Goal: Information Seeking & Learning: Learn about a topic

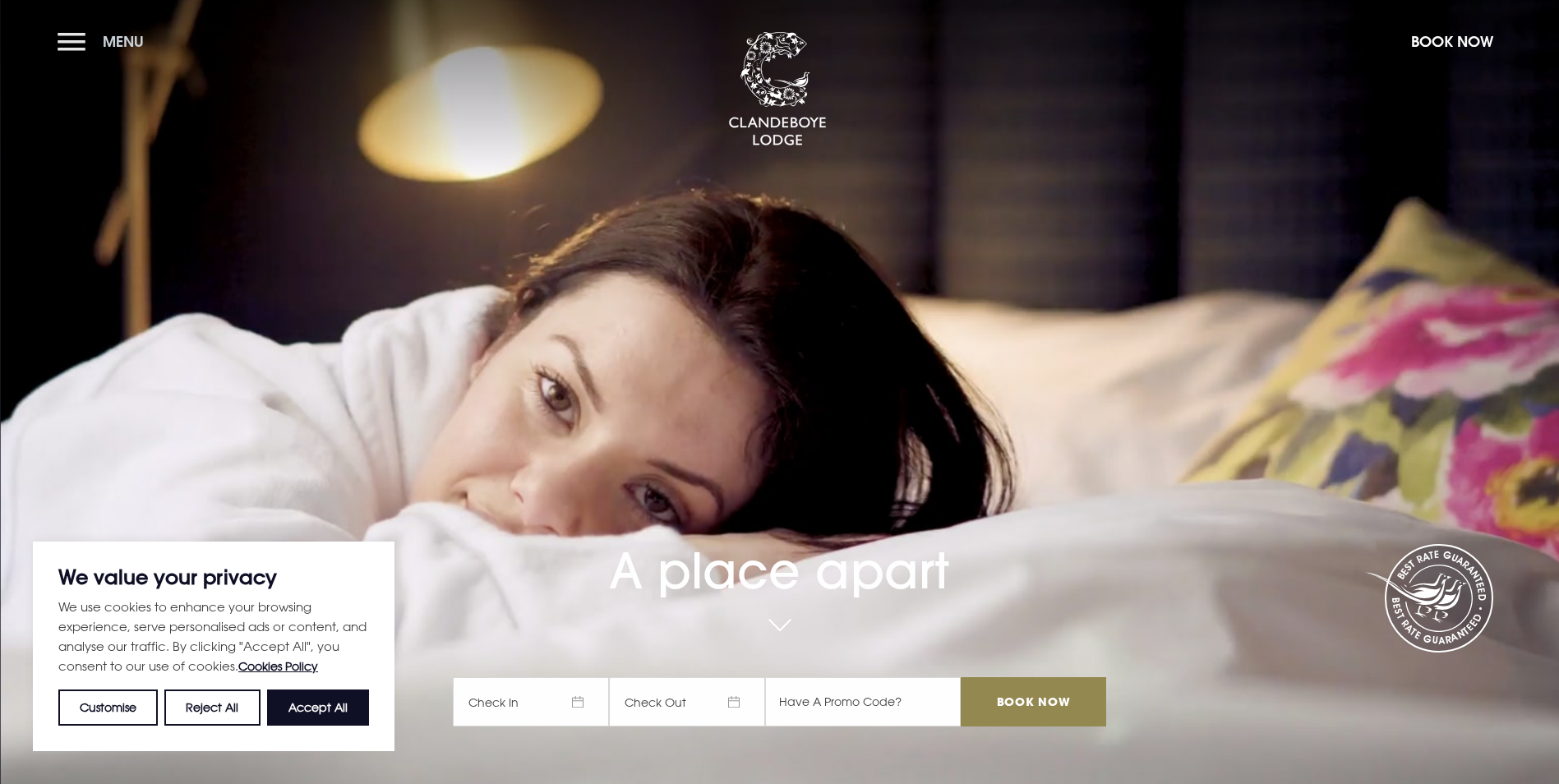
drag, startPoint x: 0, startPoint y: 0, endPoint x: 77, endPoint y: 46, distance: 89.7
click at [77, 46] on button "Menu" at bounding box center [105, 41] width 95 height 36
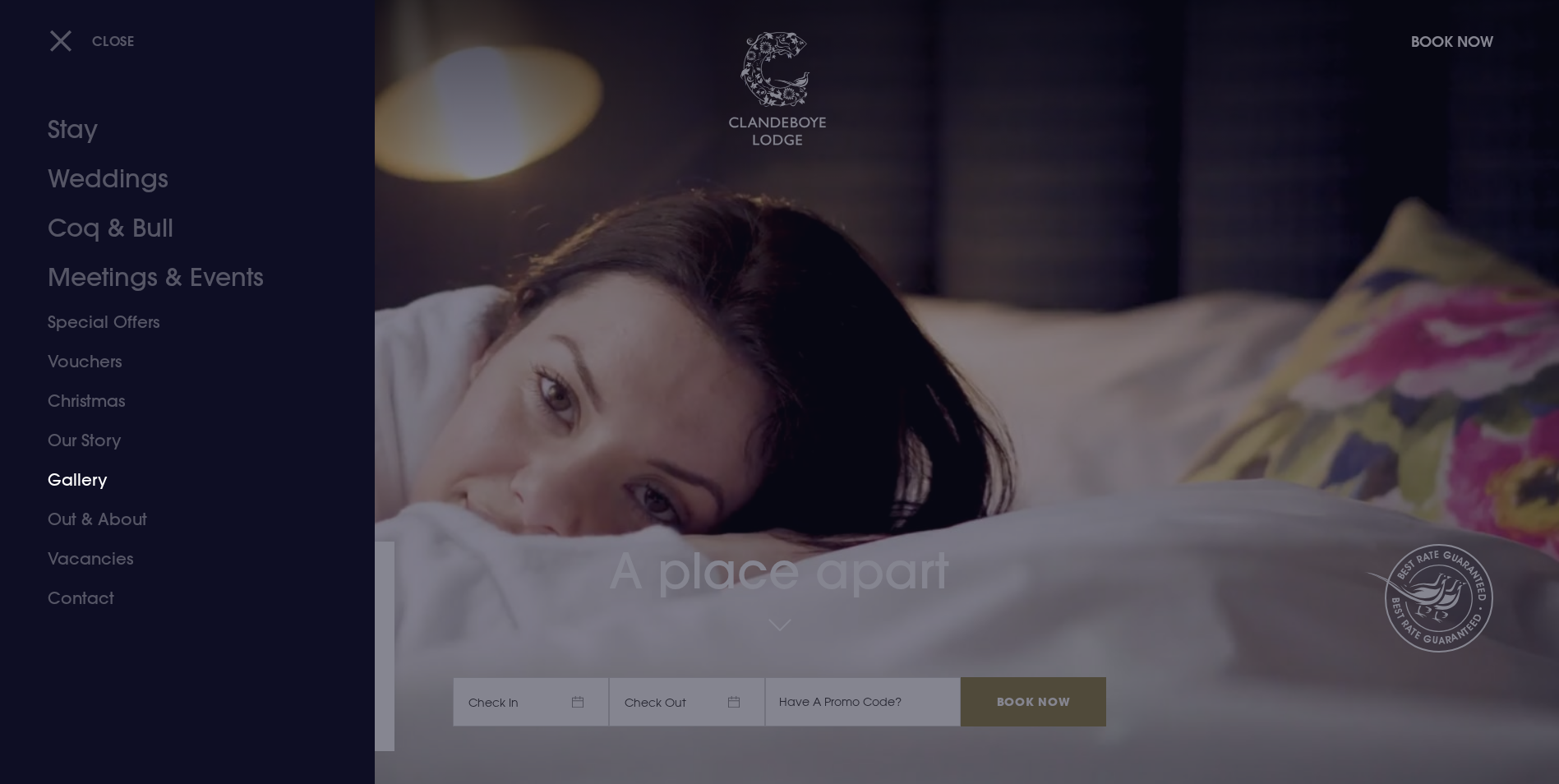
click at [99, 484] on link "Gallery" at bounding box center [177, 480] width 260 height 40
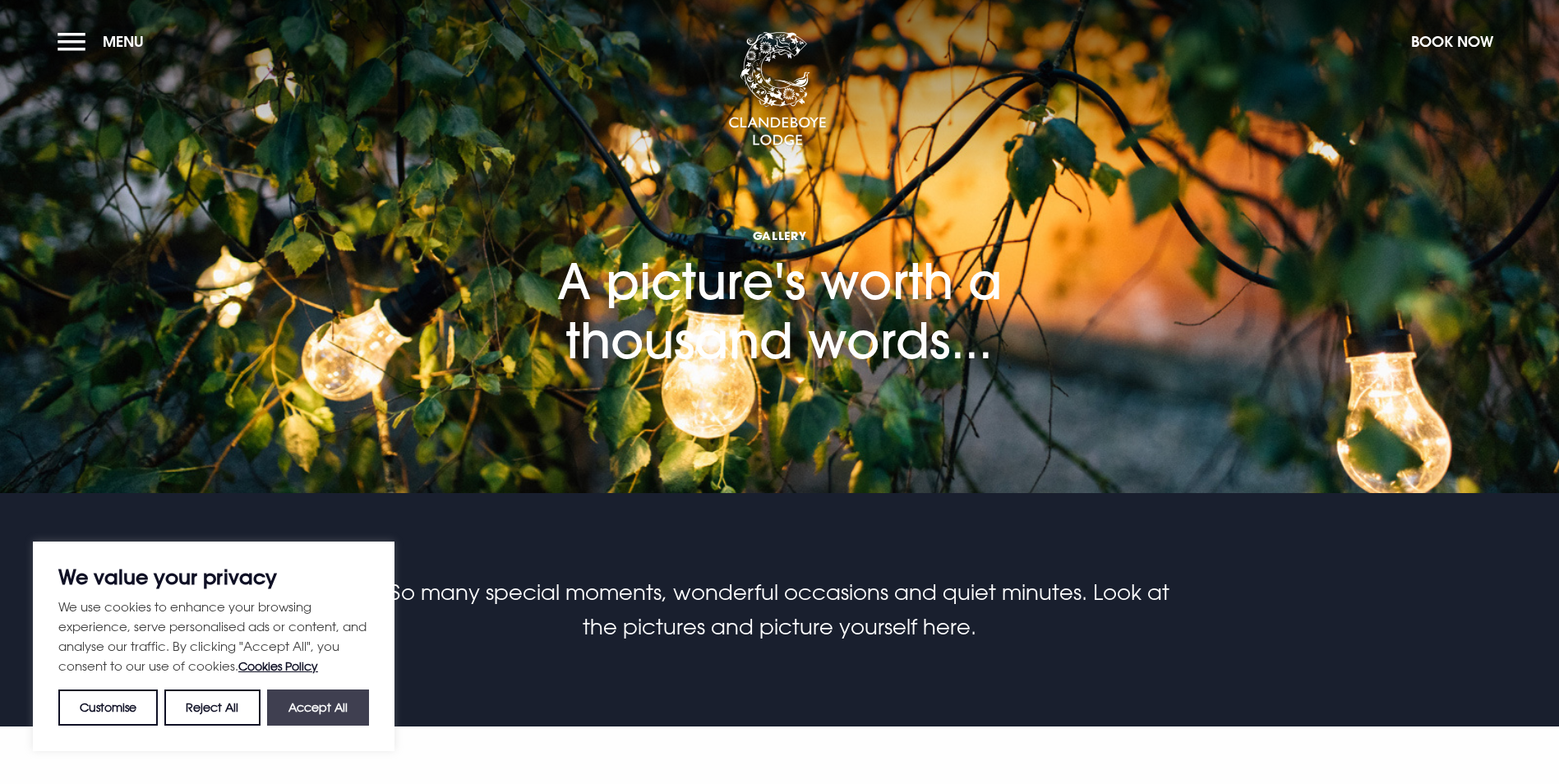
click at [334, 709] on button "Accept All" at bounding box center [318, 708] width 102 height 37
checkbox input "true"
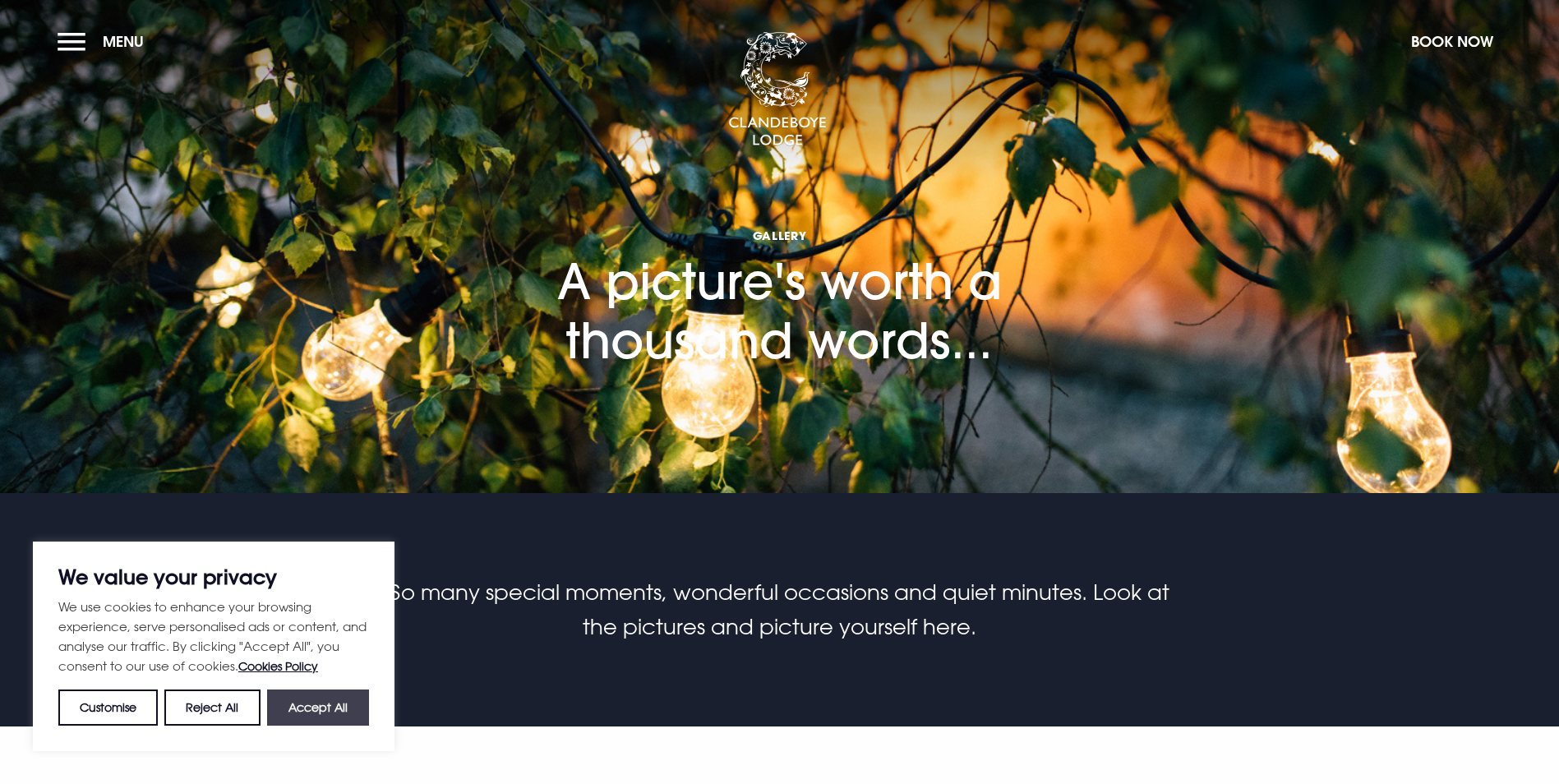
checkbox input "true"
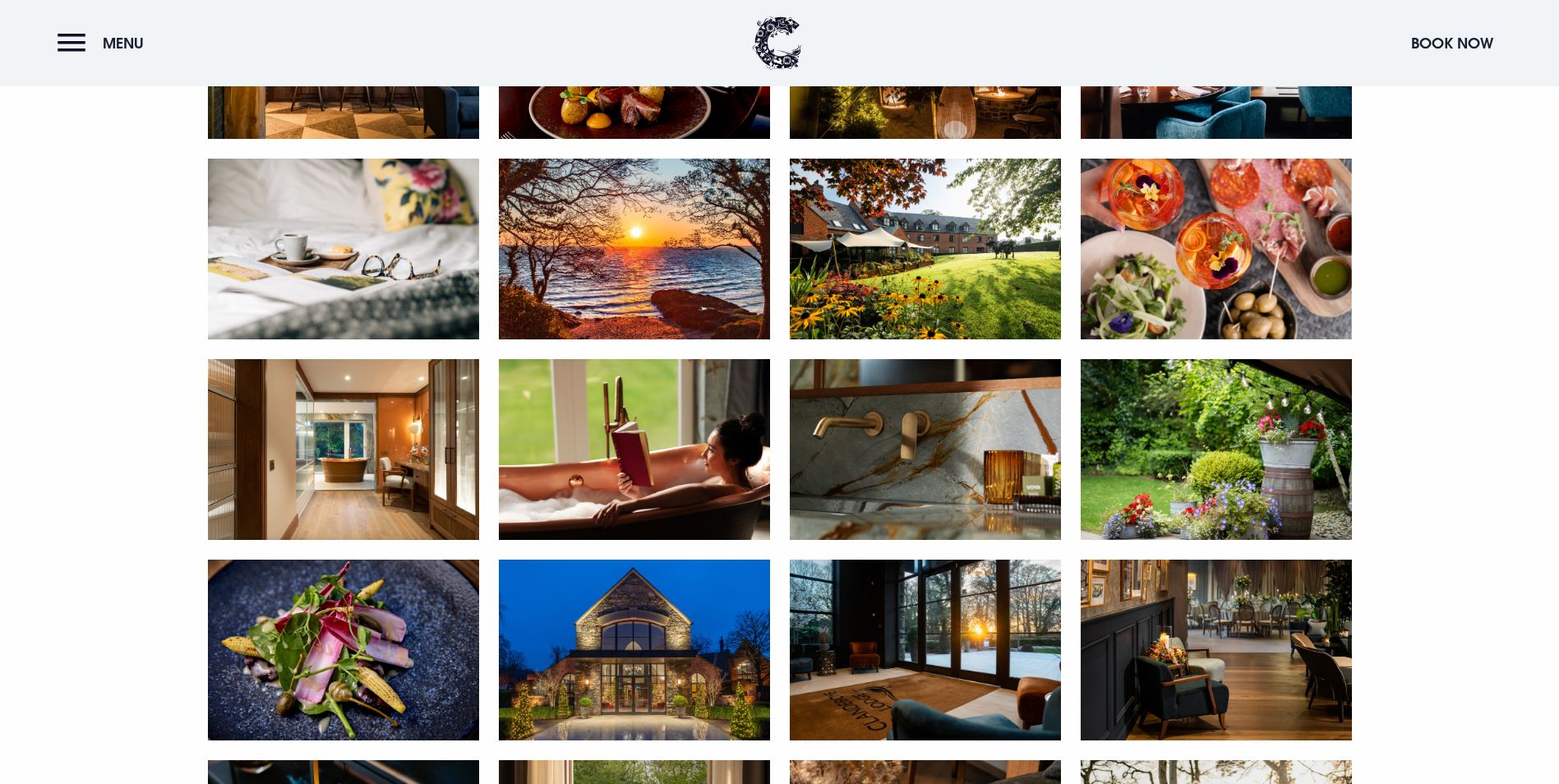
scroll to position [1397, 0]
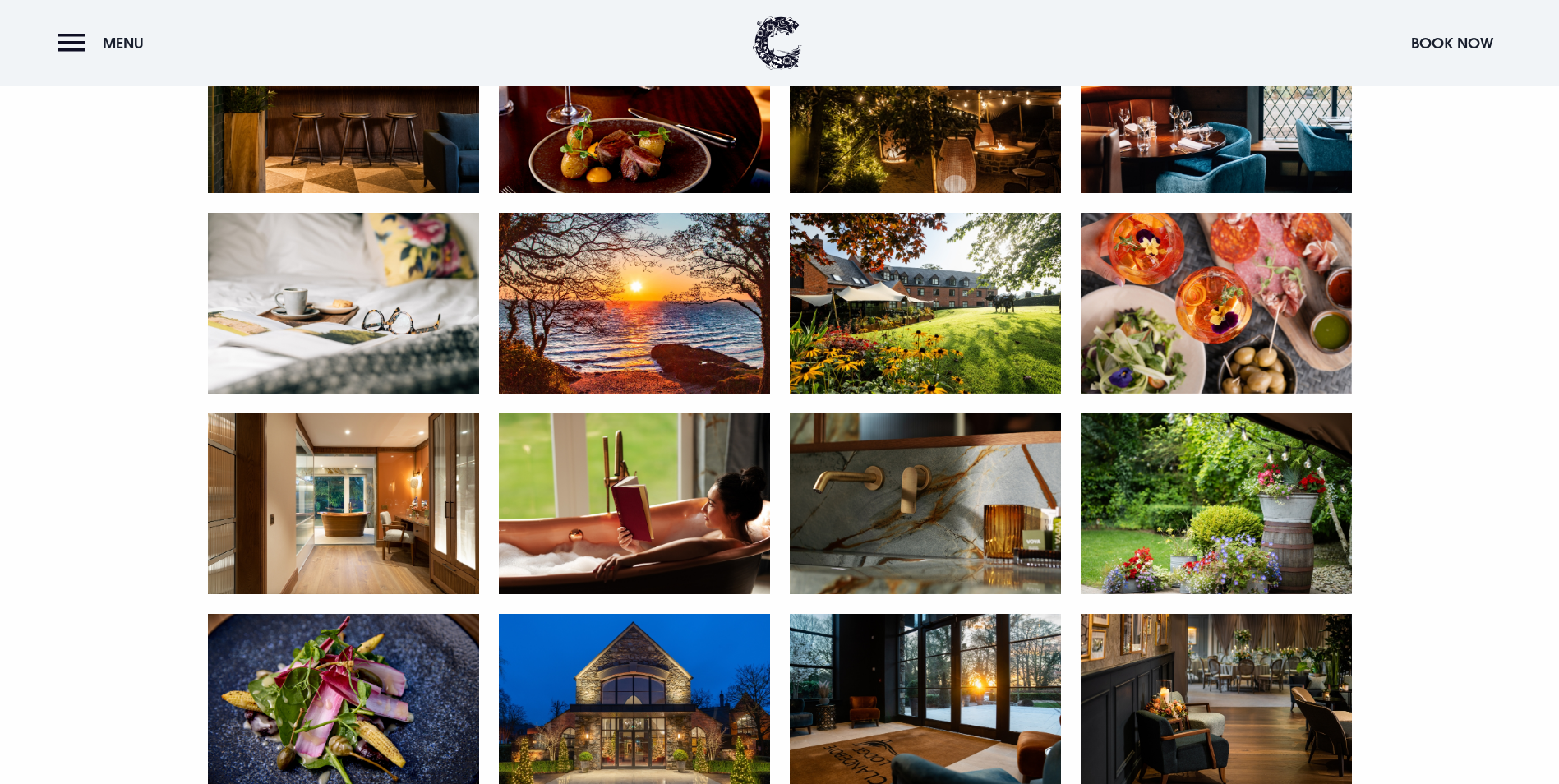
click at [932, 194] on img at bounding box center [925, 104] width 271 height 181
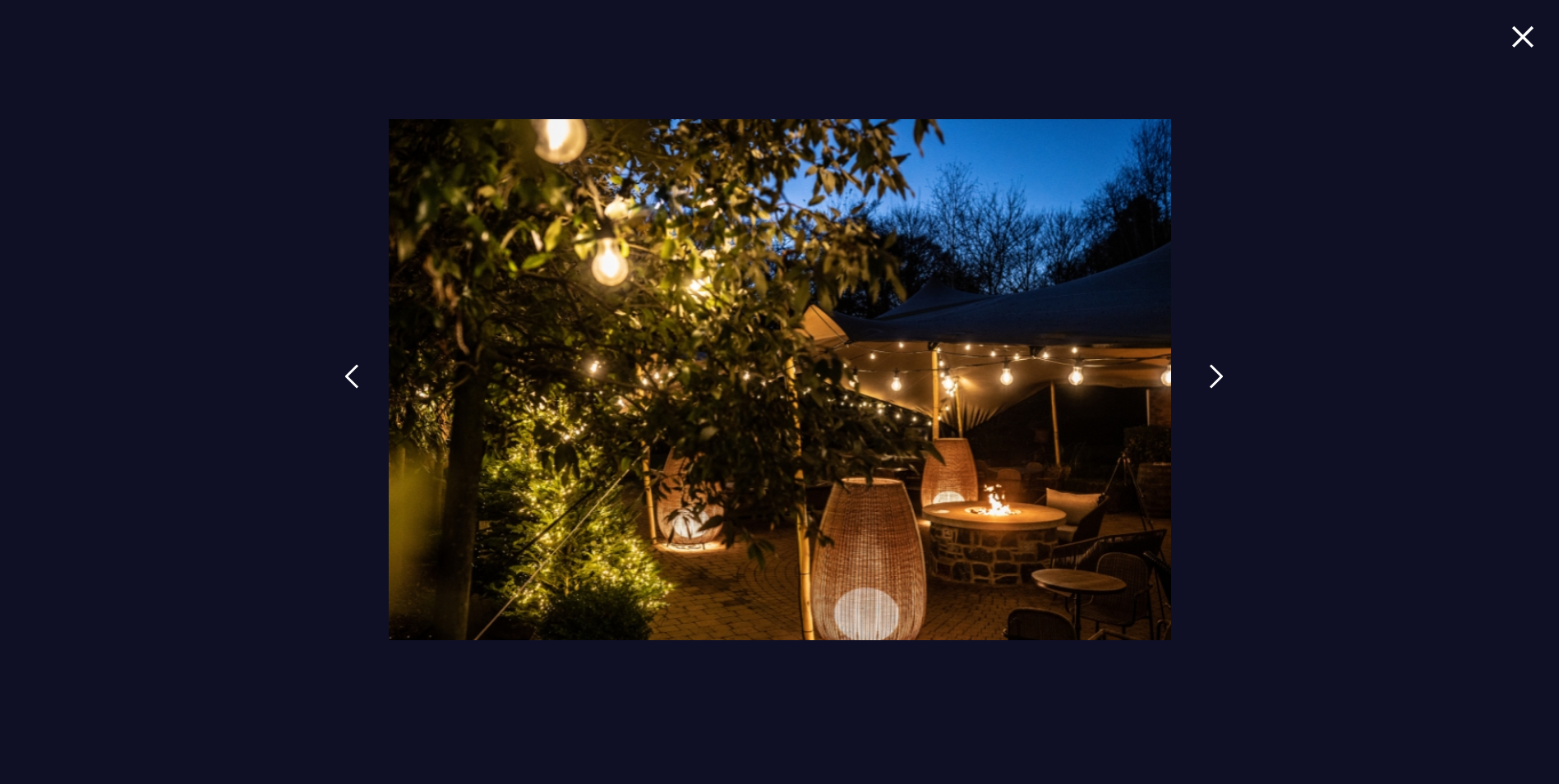
click at [1198, 378] on link at bounding box center [1216, 388] width 41 height 75
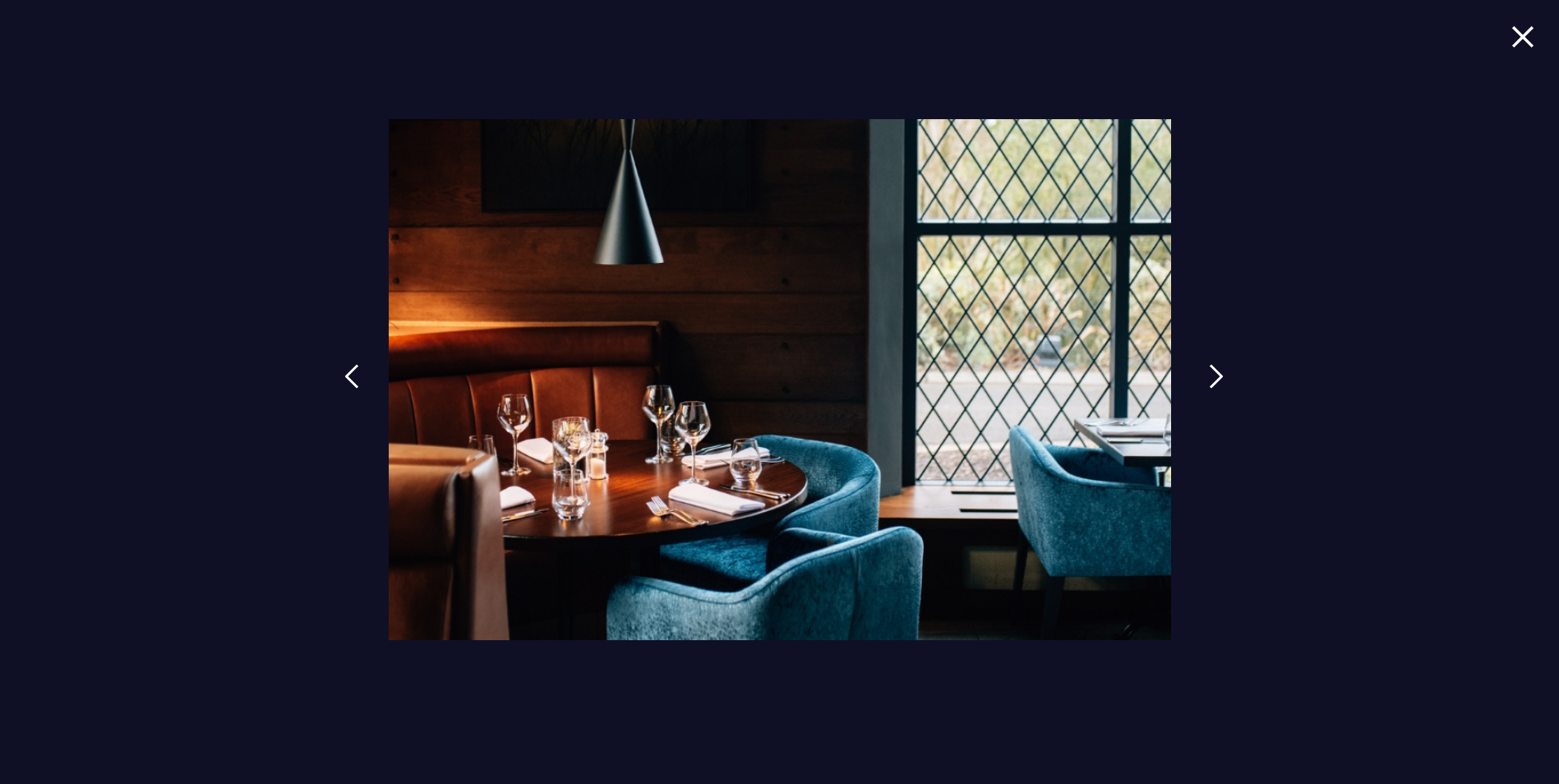
click at [1198, 378] on link at bounding box center [1216, 388] width 41 height 75
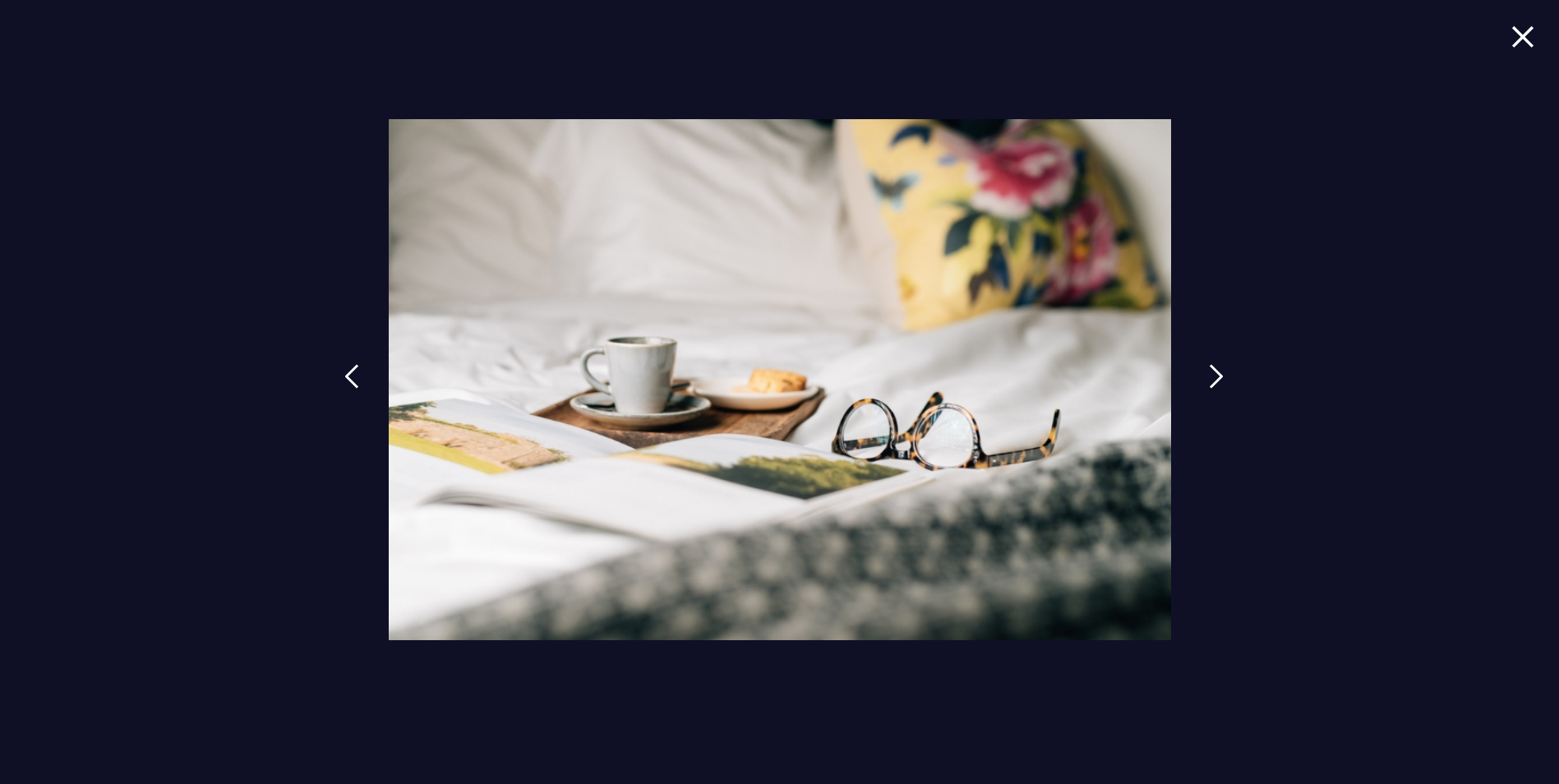
click at [1198, 378] on link at bounding box center [1216, 388] width 41 height 75
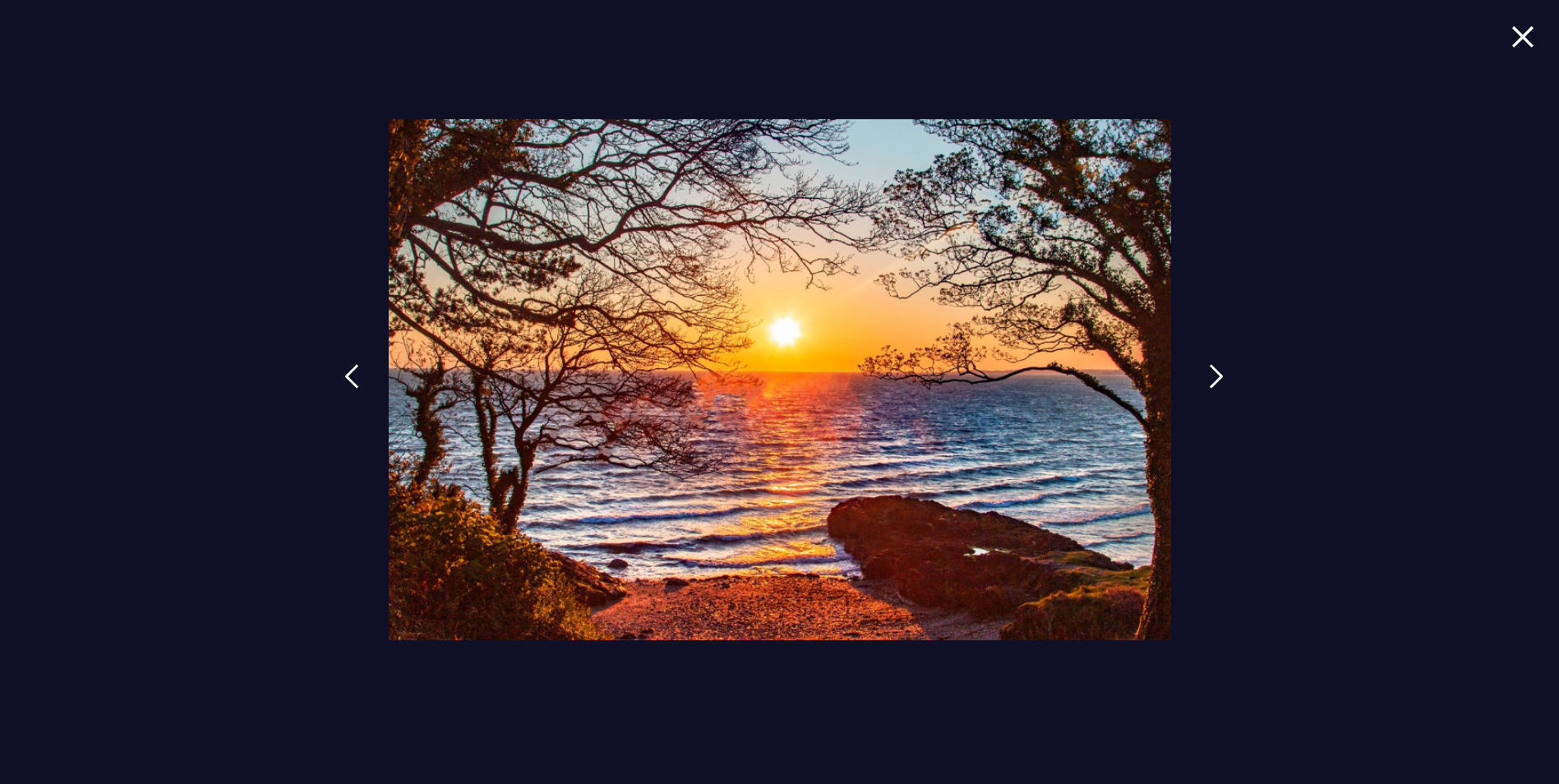
click at [1211, 376] on img at bounding box center [1216, 377] width 15 height 25
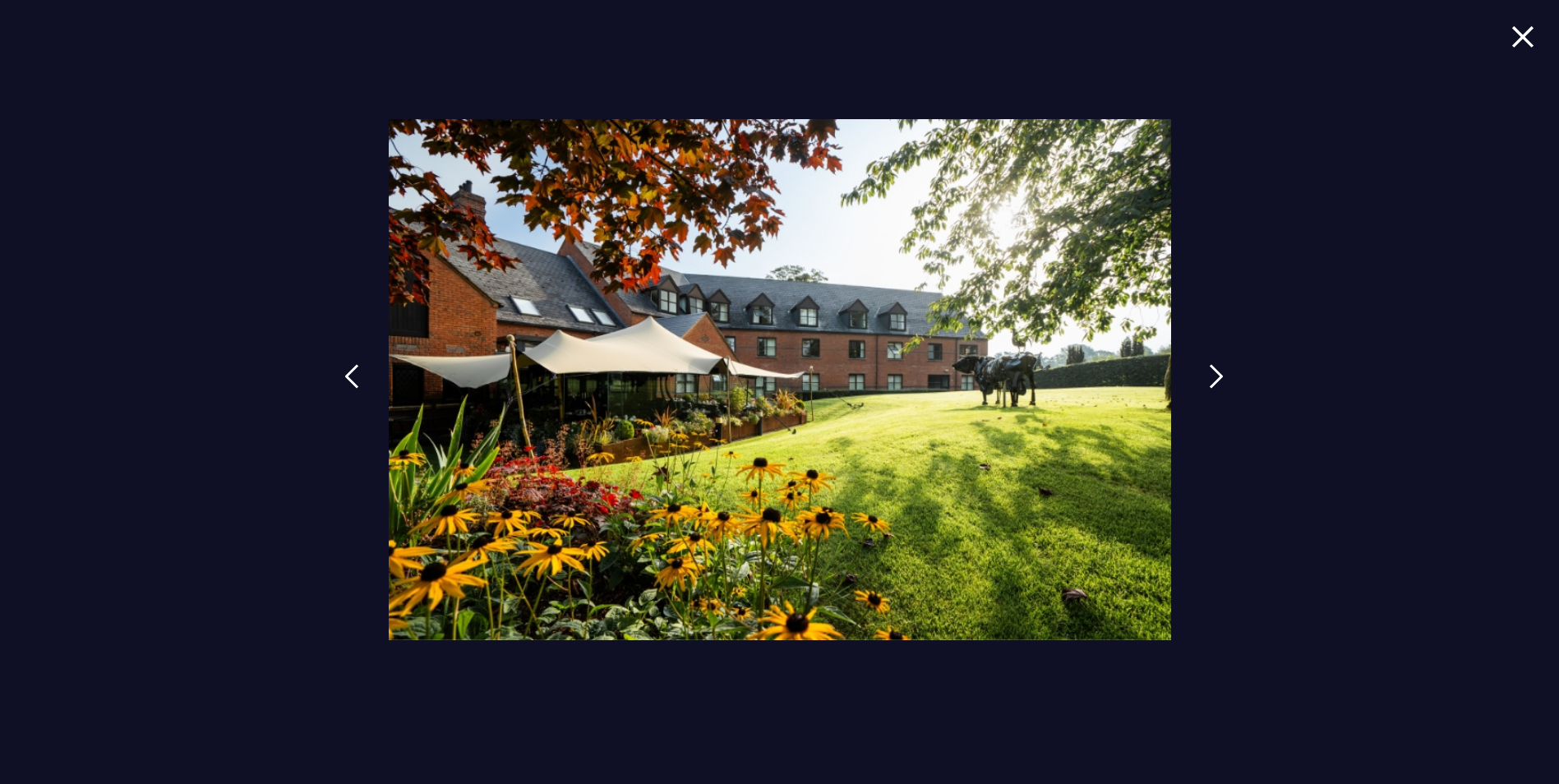
click at [1211, 376] on img at bounding box center [1216, 377] width 15 height 25
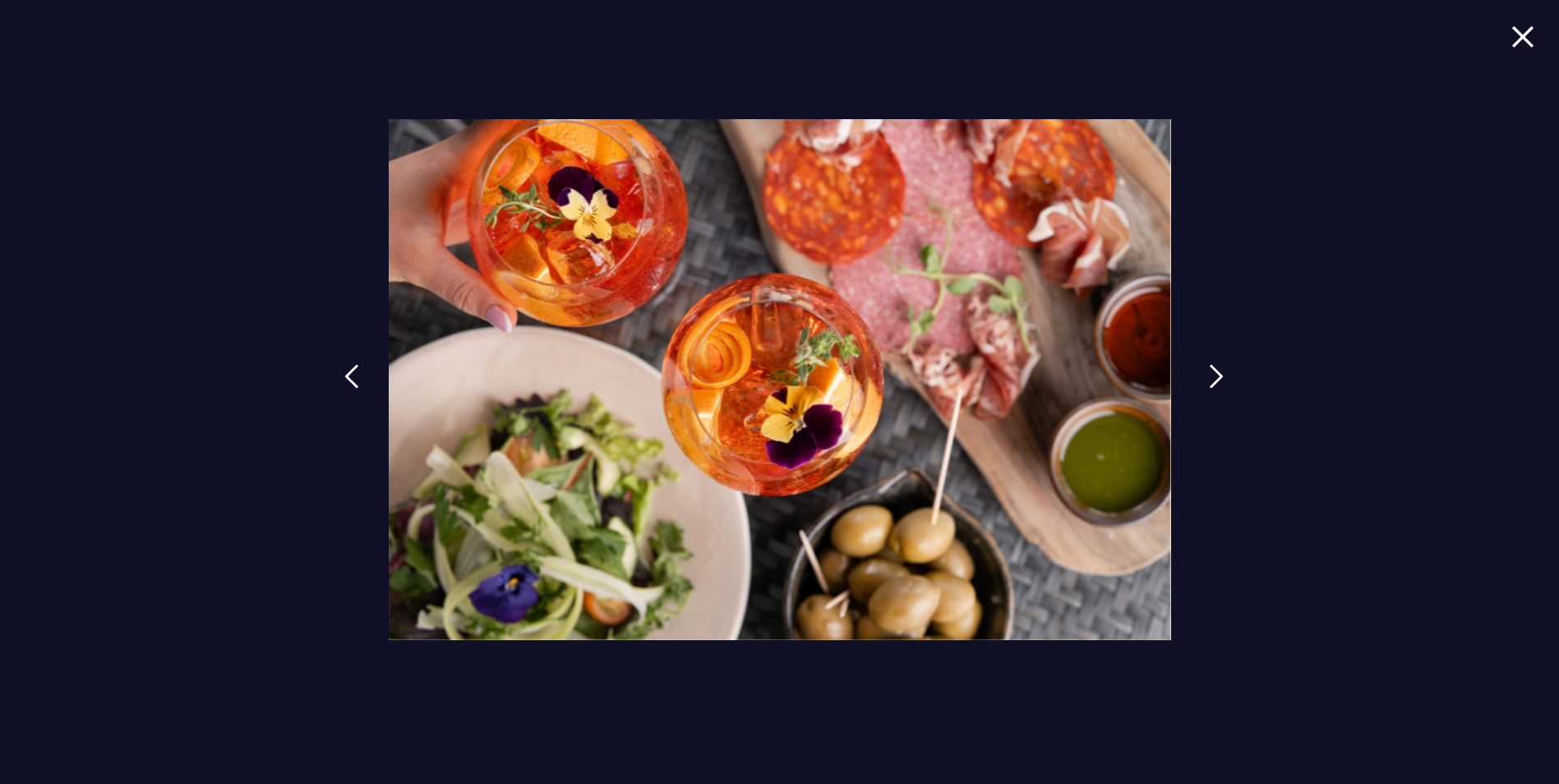
click at [1211, 373] on img at bounding box center [1216, 377] width 15 height 25
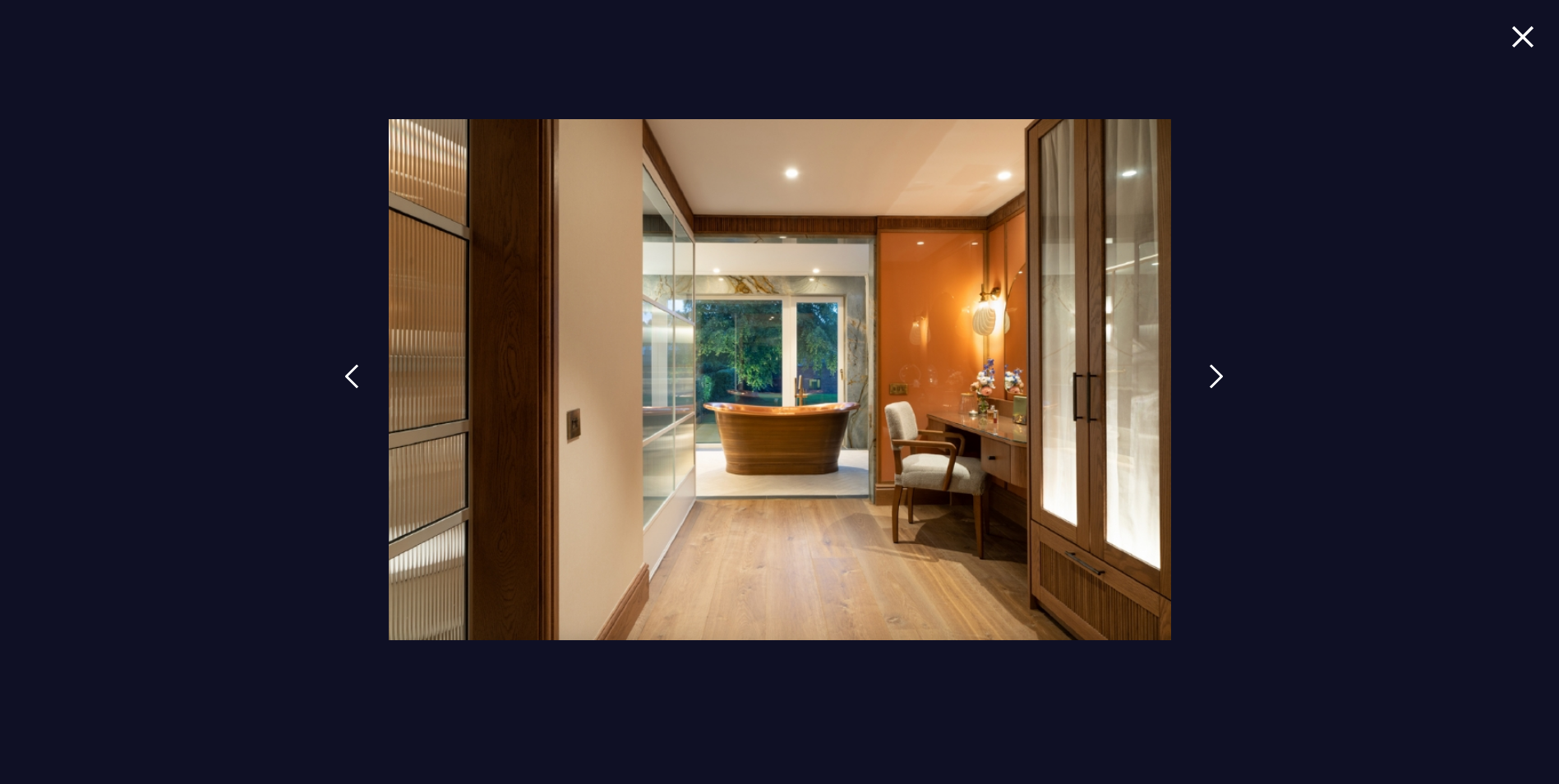
click at [1200, 371] on link at bounding box center [1216, 388] width 41 height 75
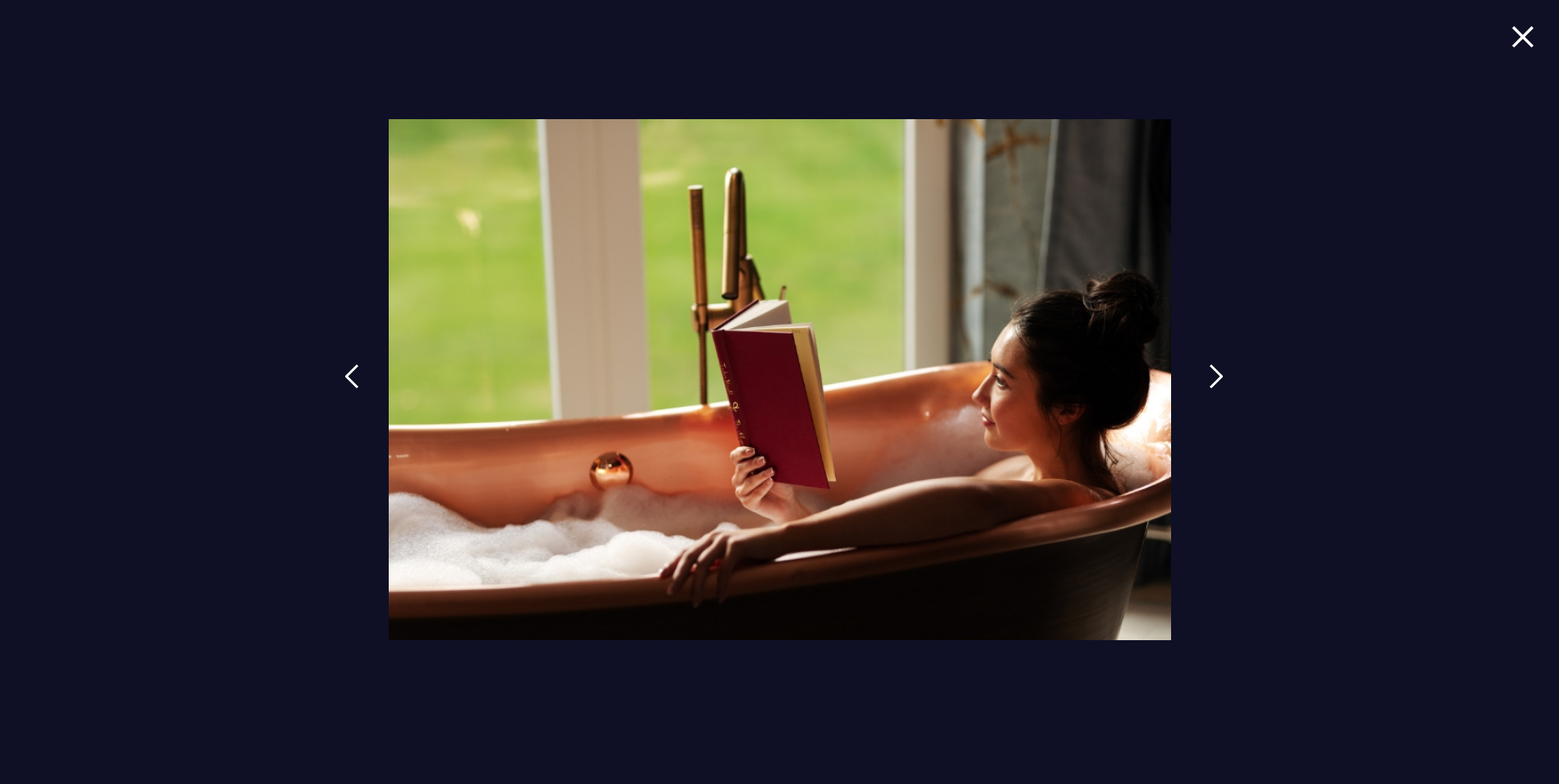
click at [1215, 373] on img at bounding box center [1216, 377] width 15 height 25
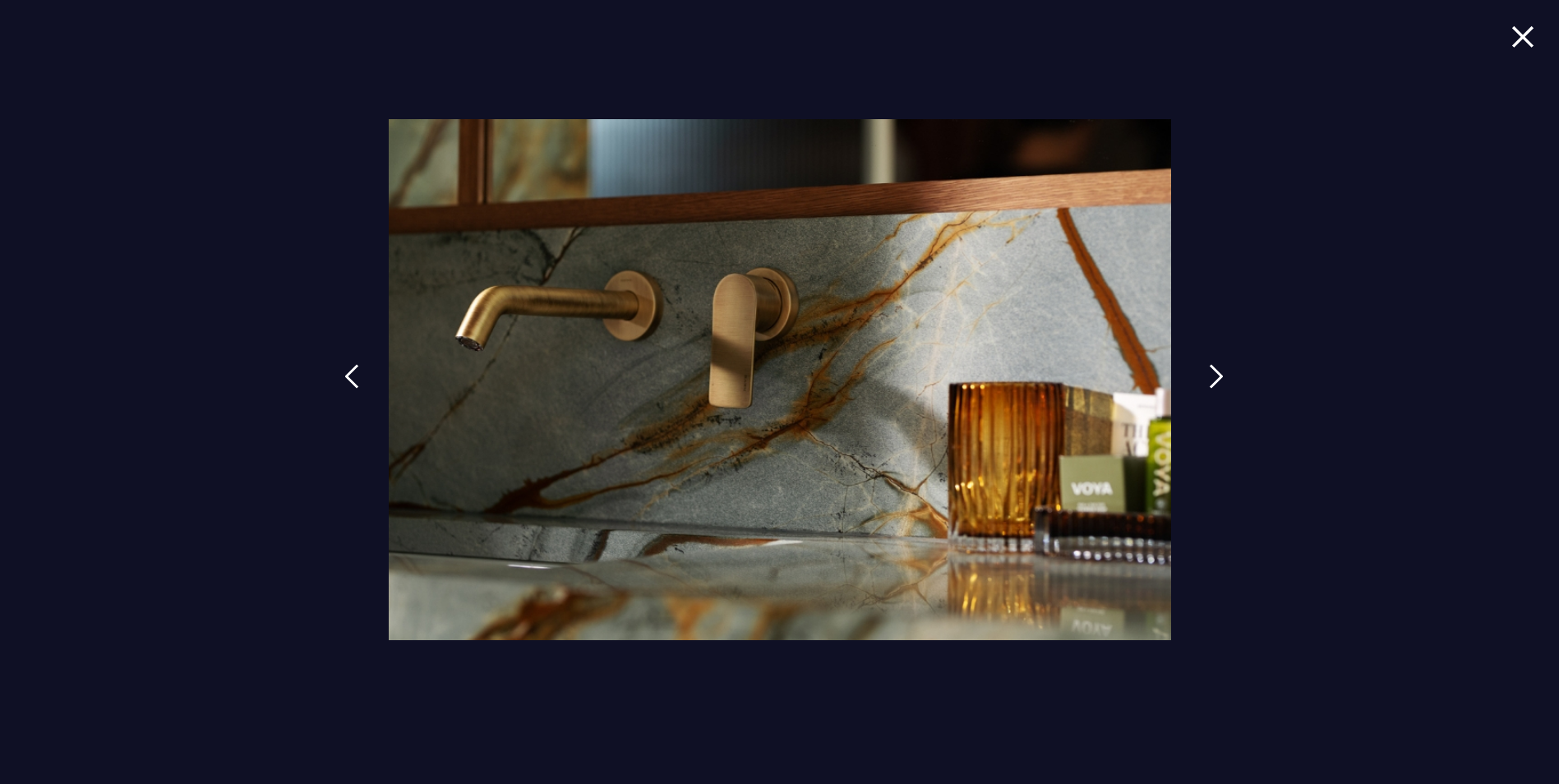
click at [1215, 373] on img at bounding box center [1216, 377] width 15 height 25
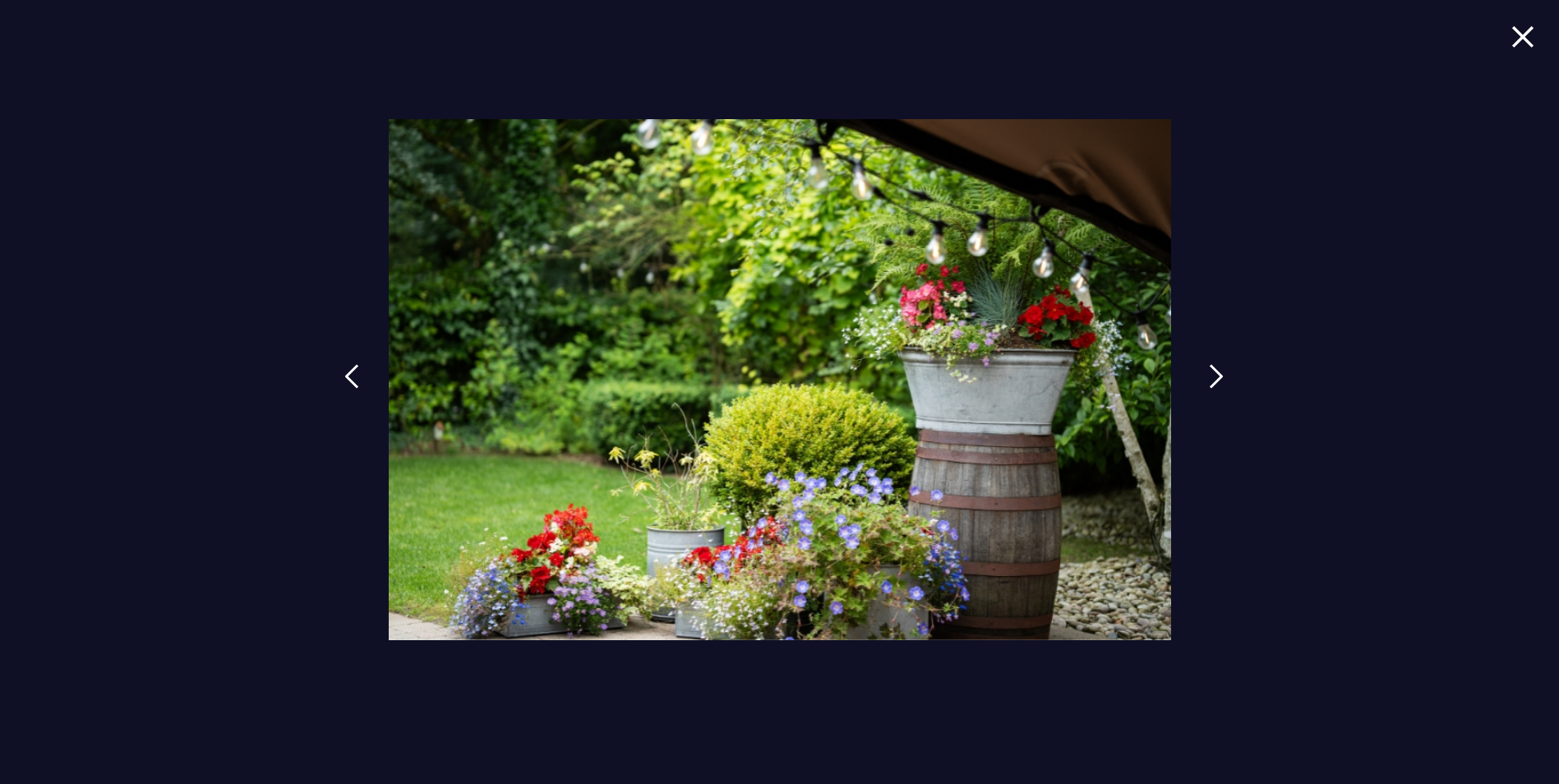
click at [1215, 373] on img at bounding box center [1216, 377] width 15 height 25
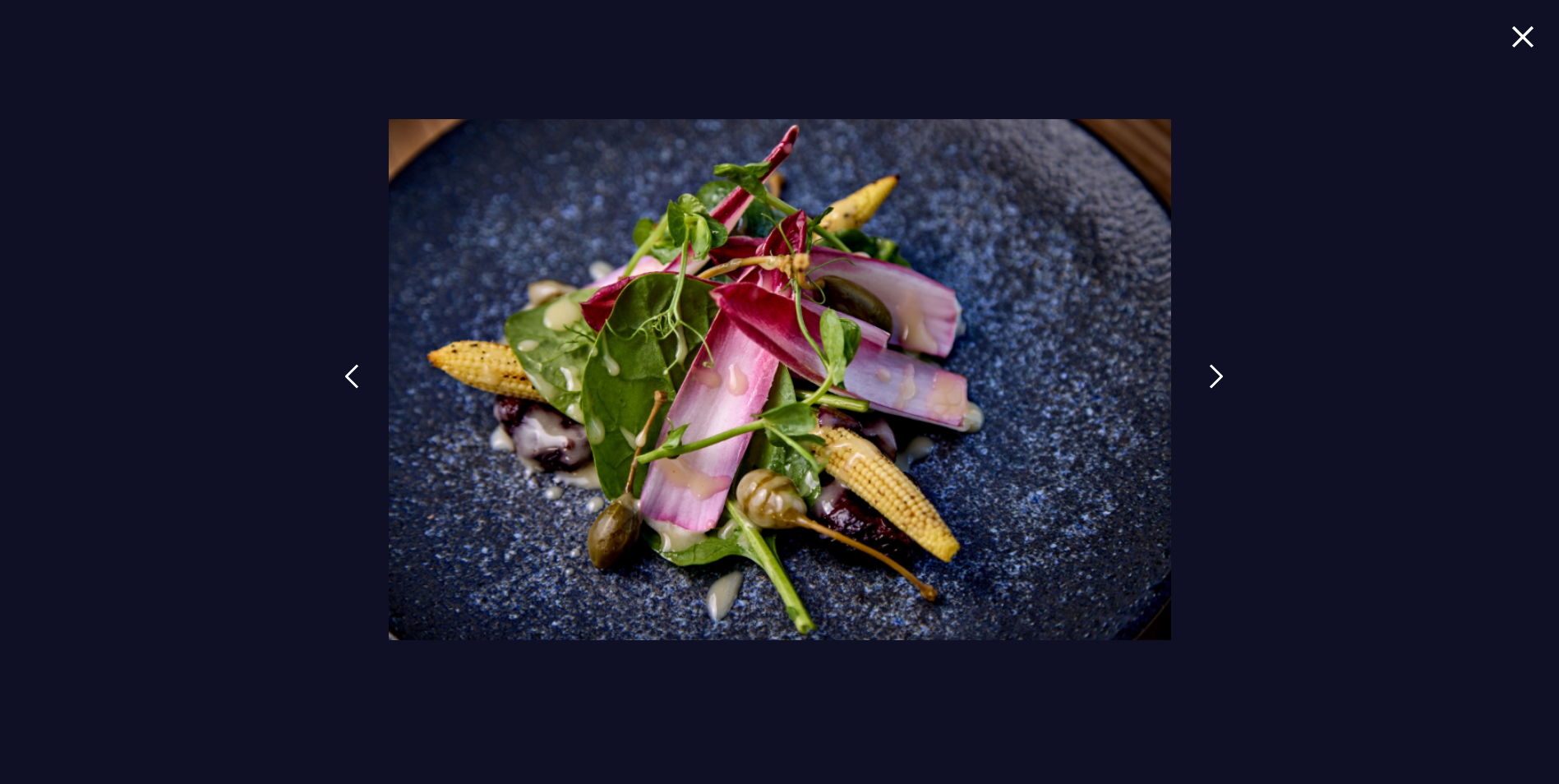
click at [1196, 373] on link at bounding box center [1216, 388] width 41 height 75
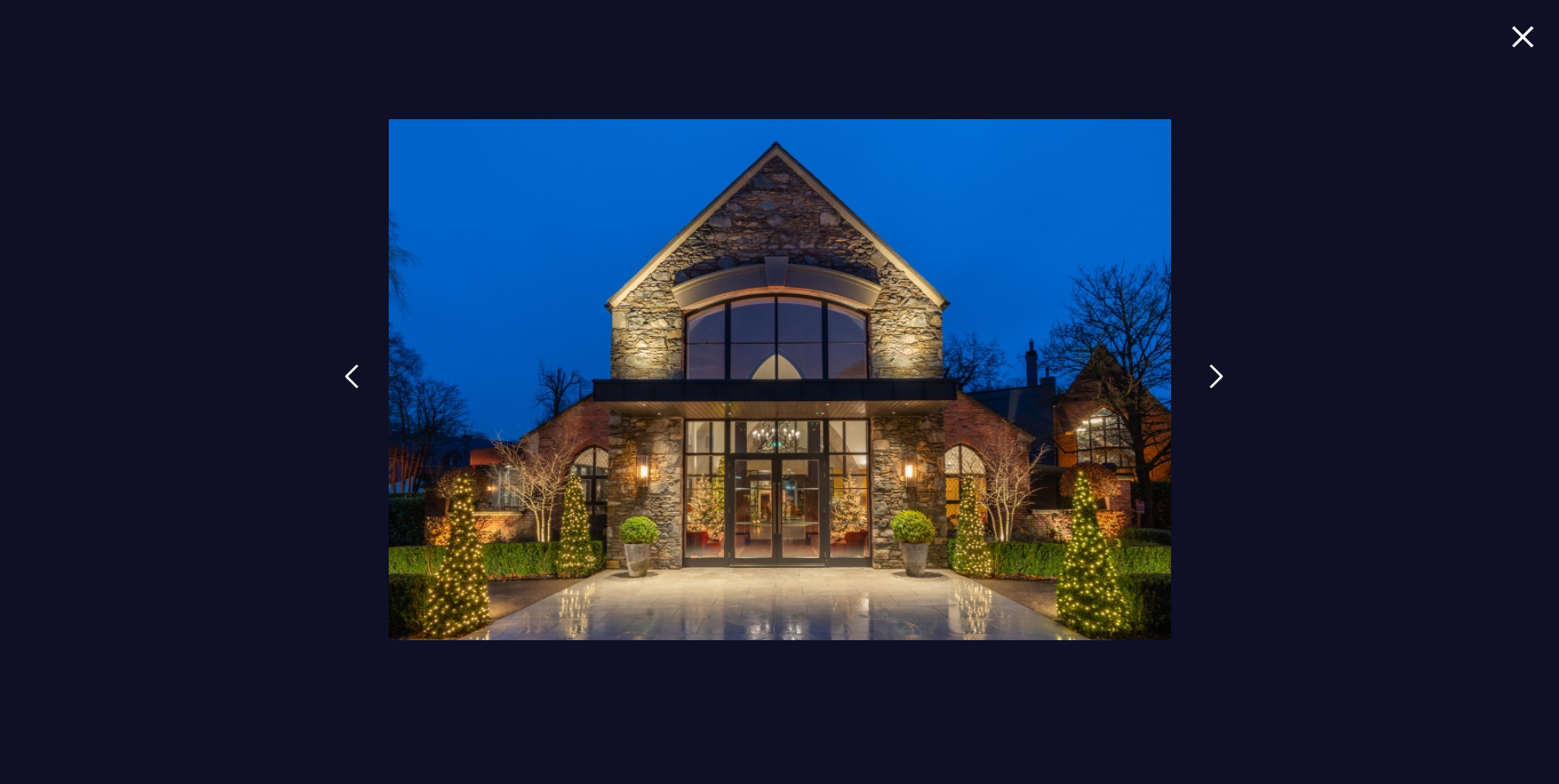
click at [1198, 382] on link at bounding box center [1216, 388] width 41 height 75
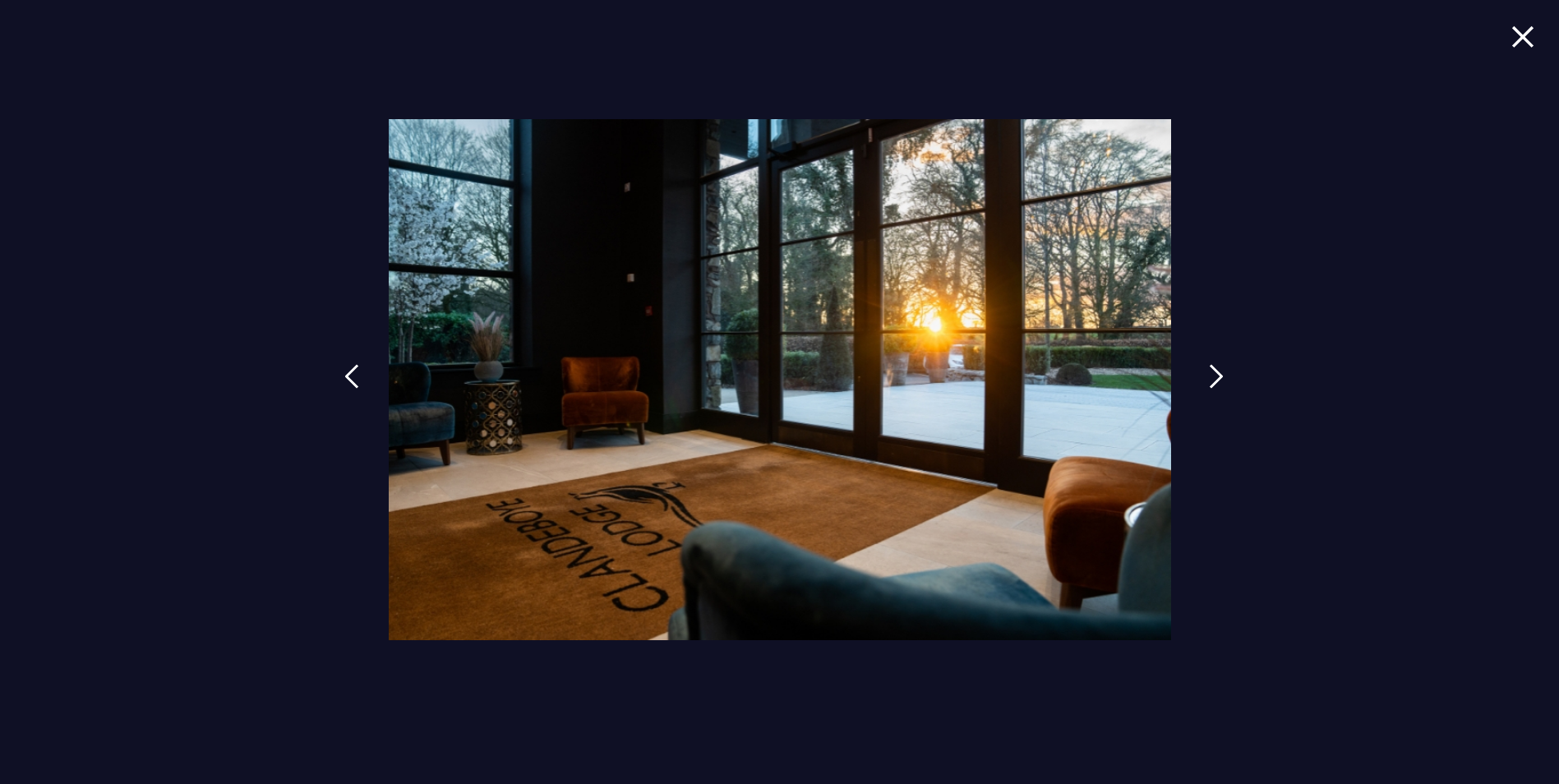
click at [1207, 382] on link at bounding box center [1216, 388] width 41 height 75
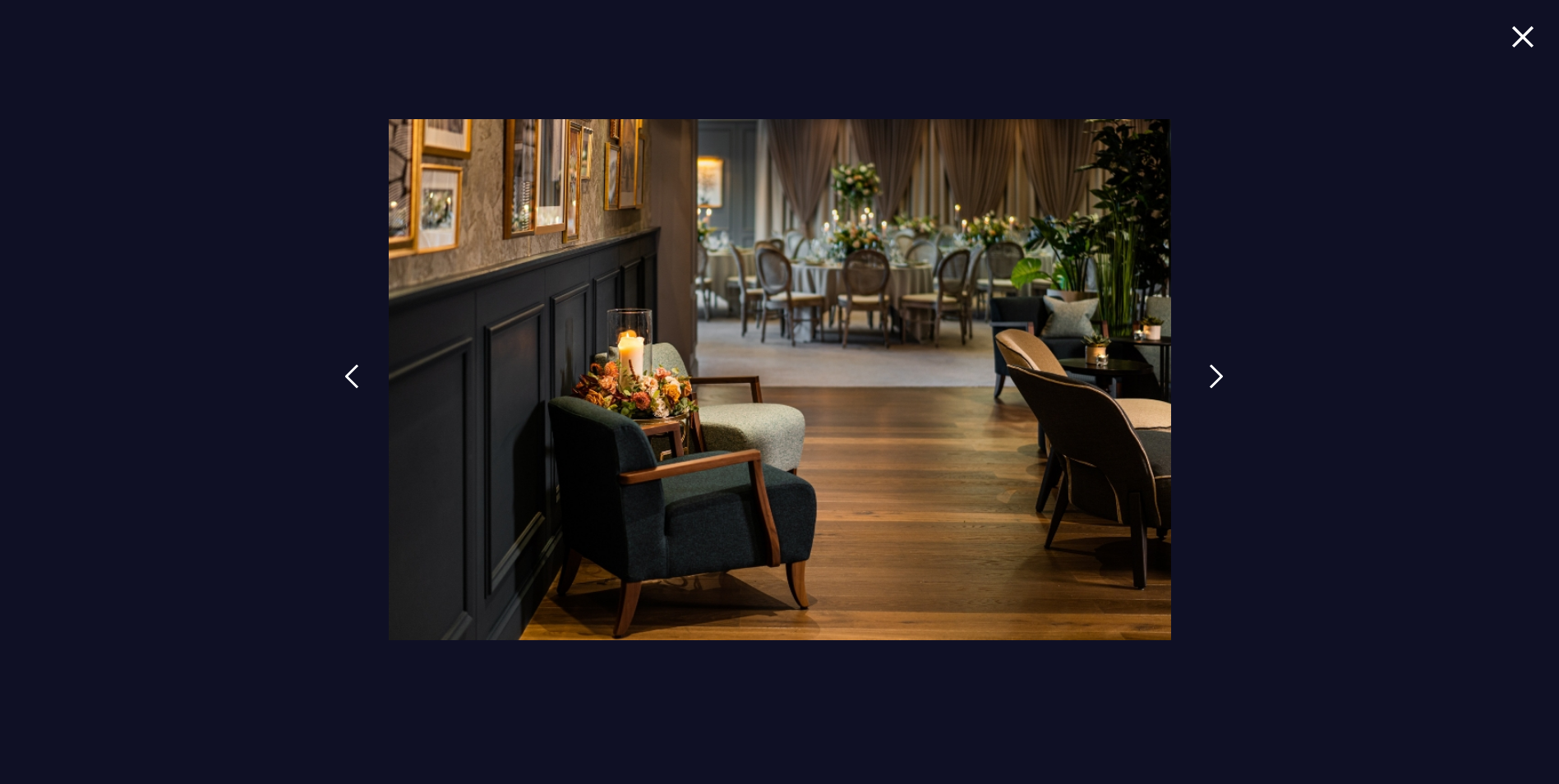
click at [1220, 377] on img at bounding box center [1216, 377] width 15 height 25
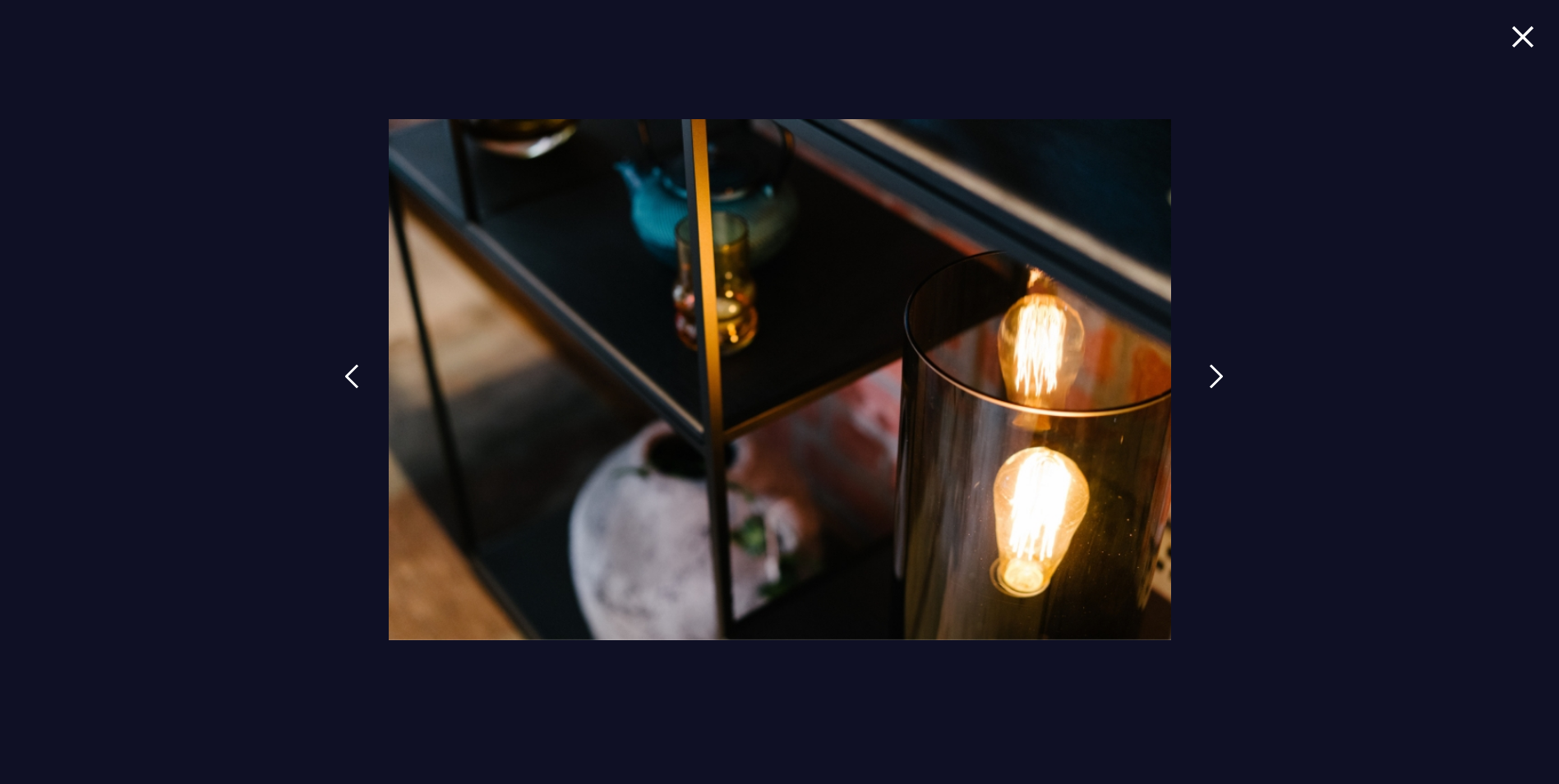
click at [1220, 377] on img at bounding box center [1216, 377] width 15 height 25
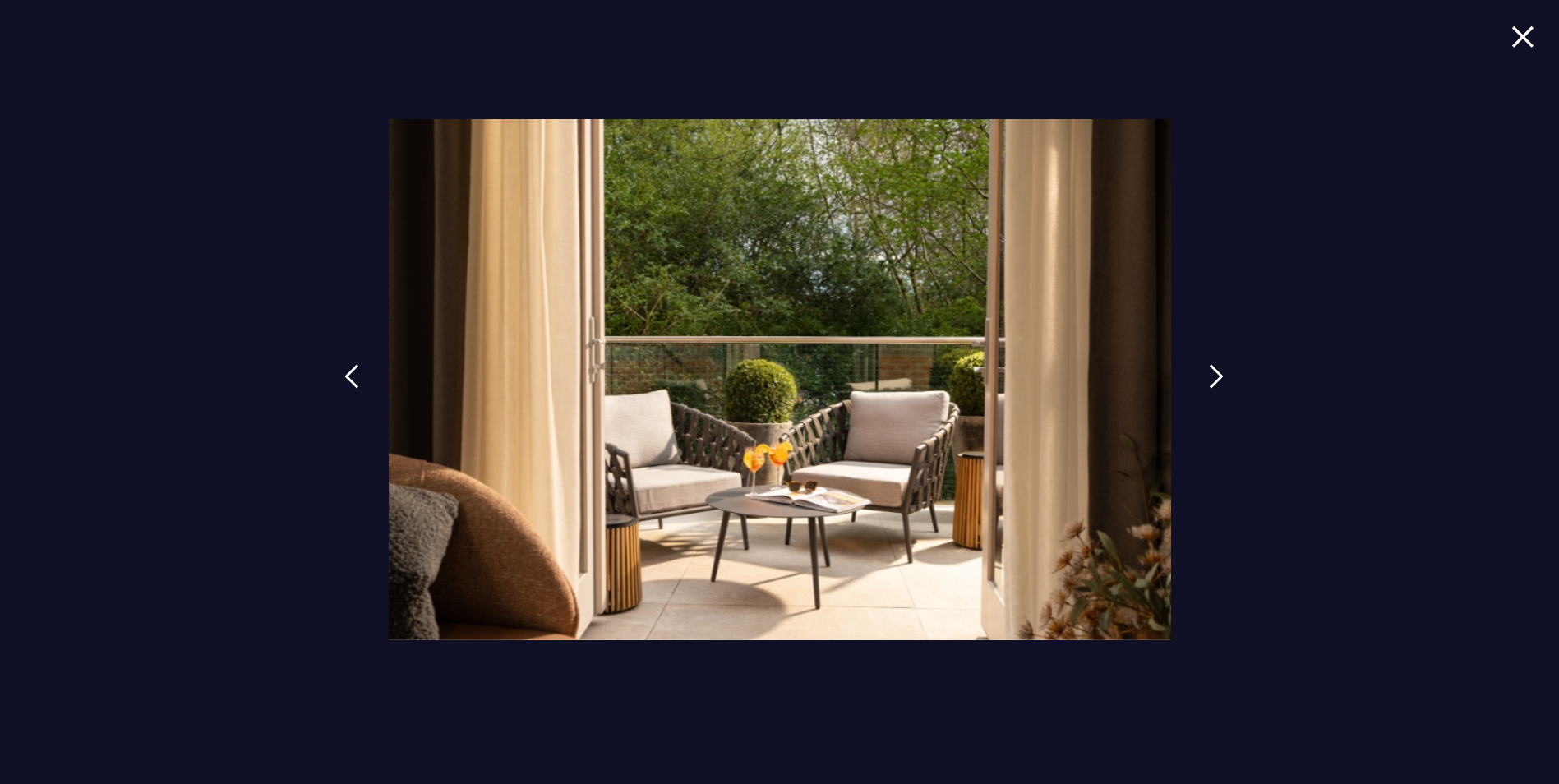
click at [1220, 377] on img at bounding box center [1216, 377] width 15 height 25
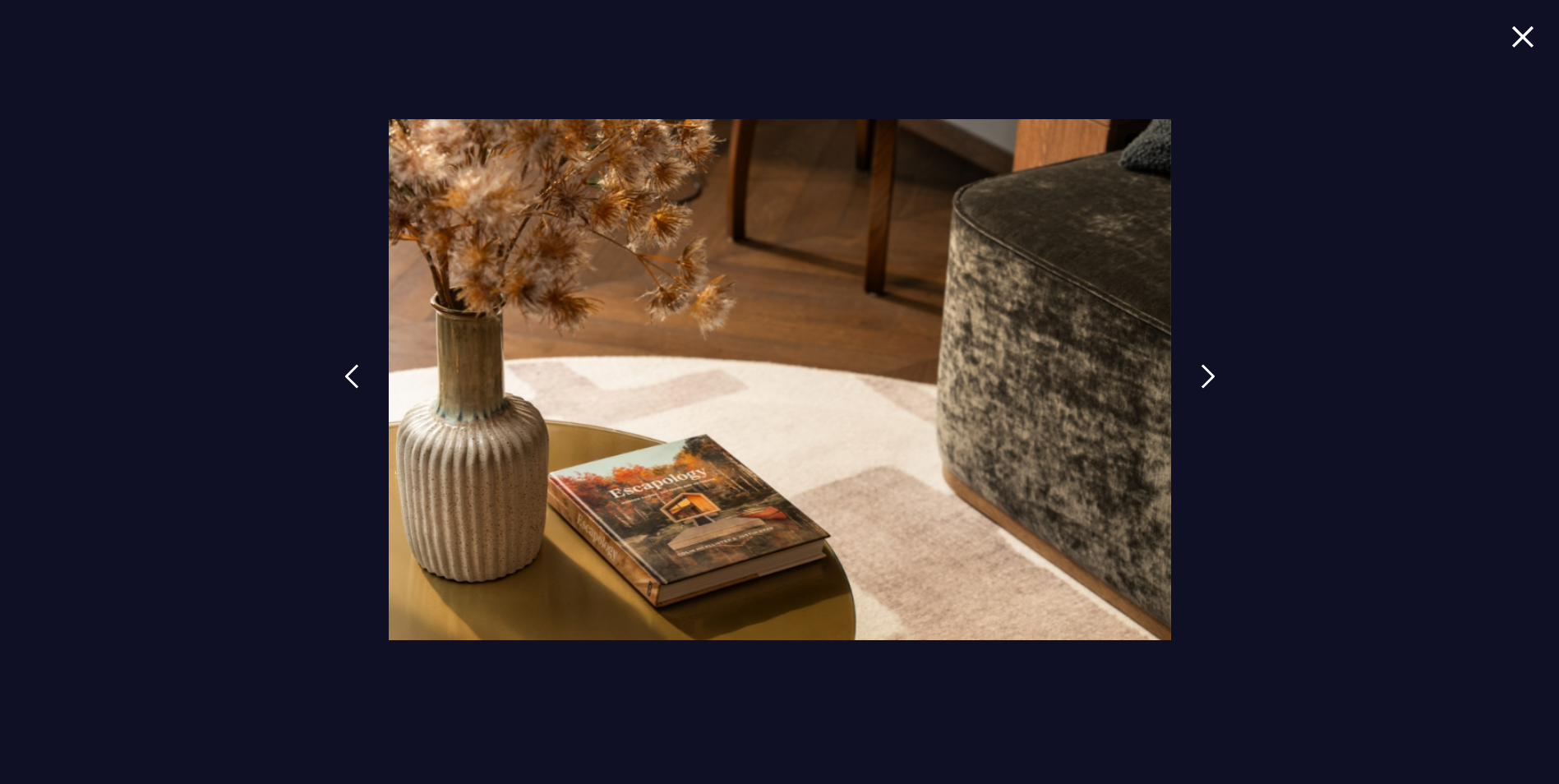
click at [1521, 40] on img at bounding box center [1523, 37] width 23 height 22
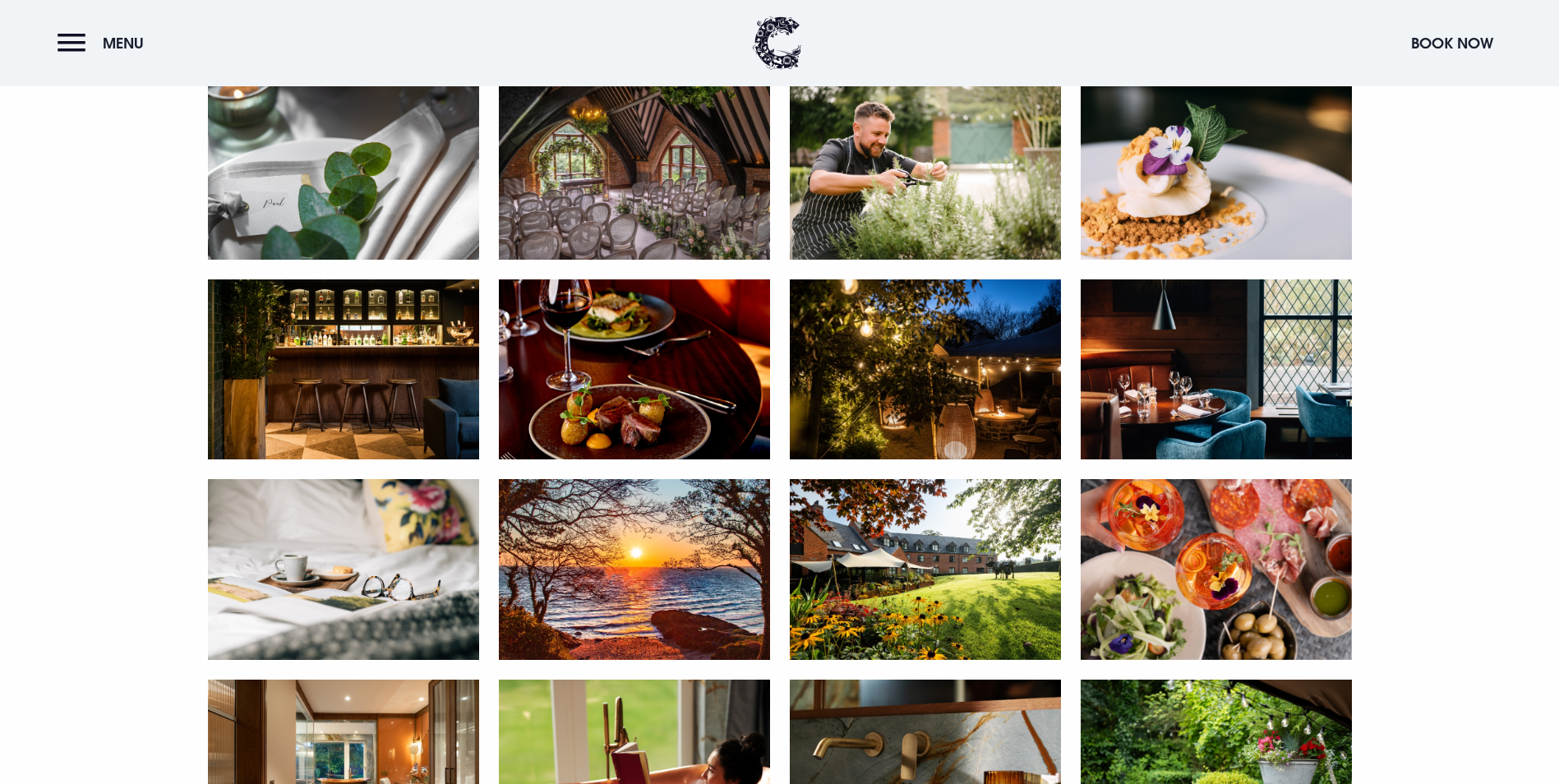
scroll to position [822, 0]
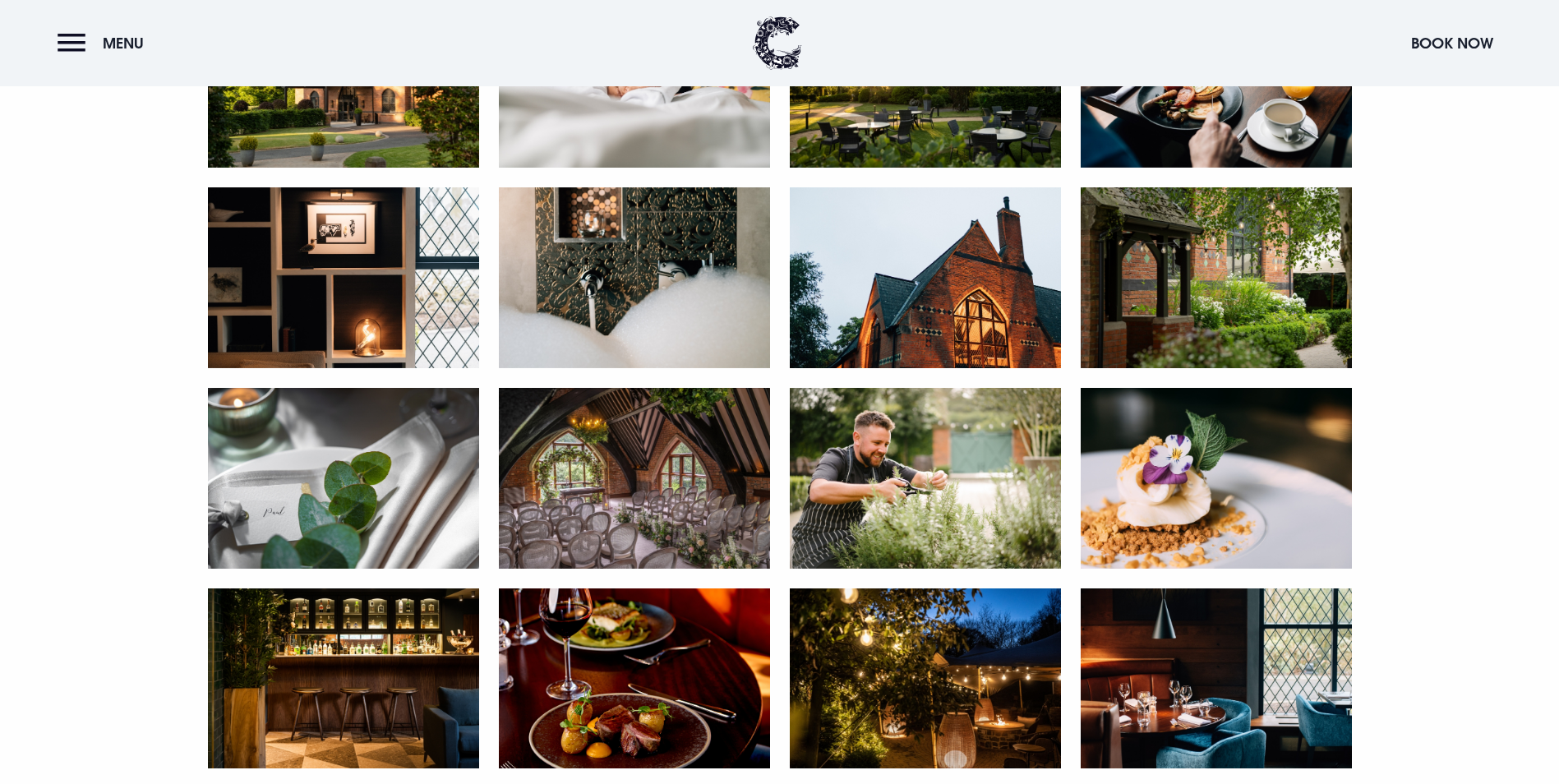
drag, startPoint x: 327, startPoint y: 2, endPoint x: 1181, endPoint y: 407, distance: 945.2
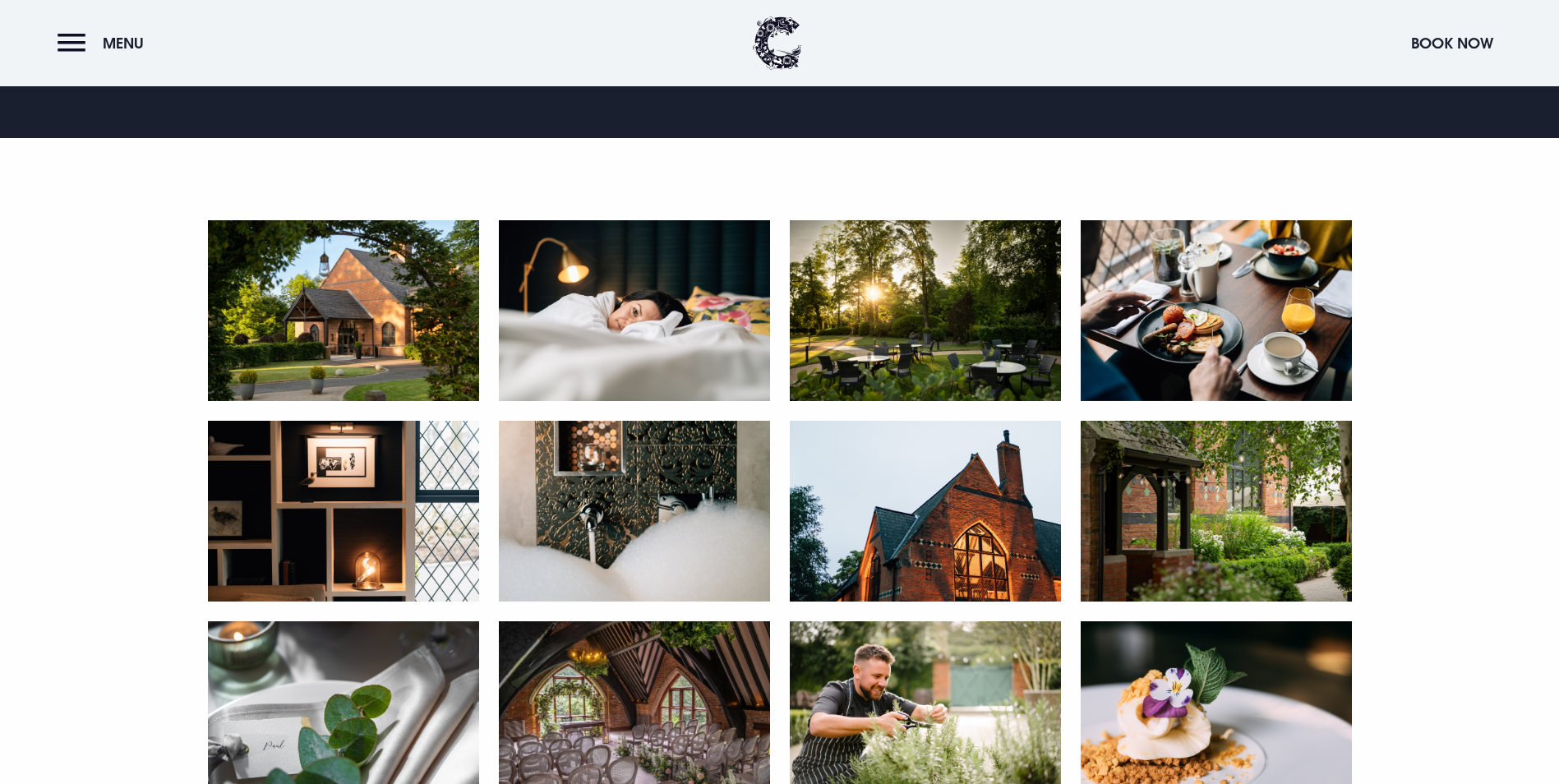
scroll to position [246, 0]
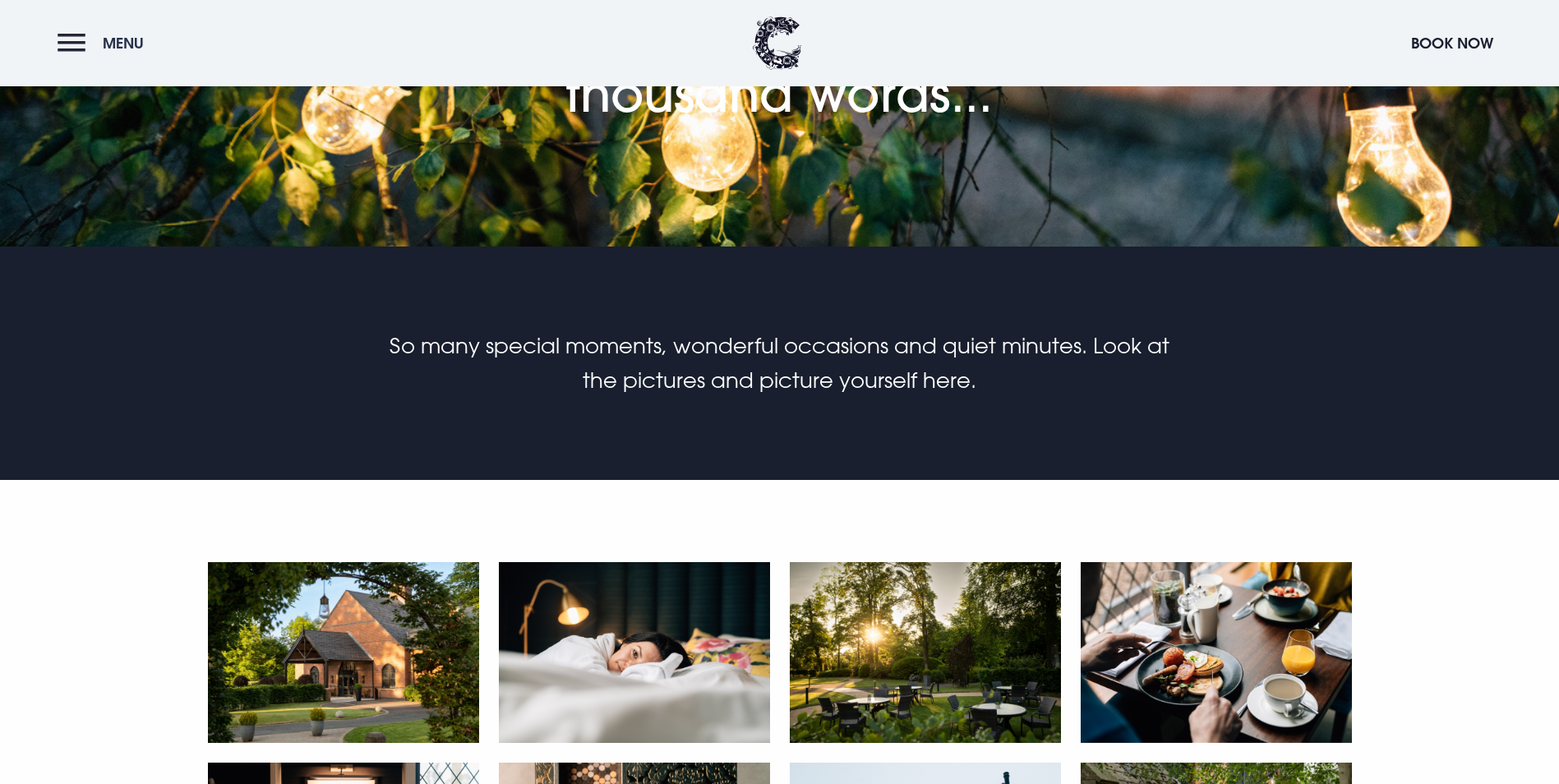
click at [70, 54] on button "Menu" at bounding box center [105, 43] width 95 height 36
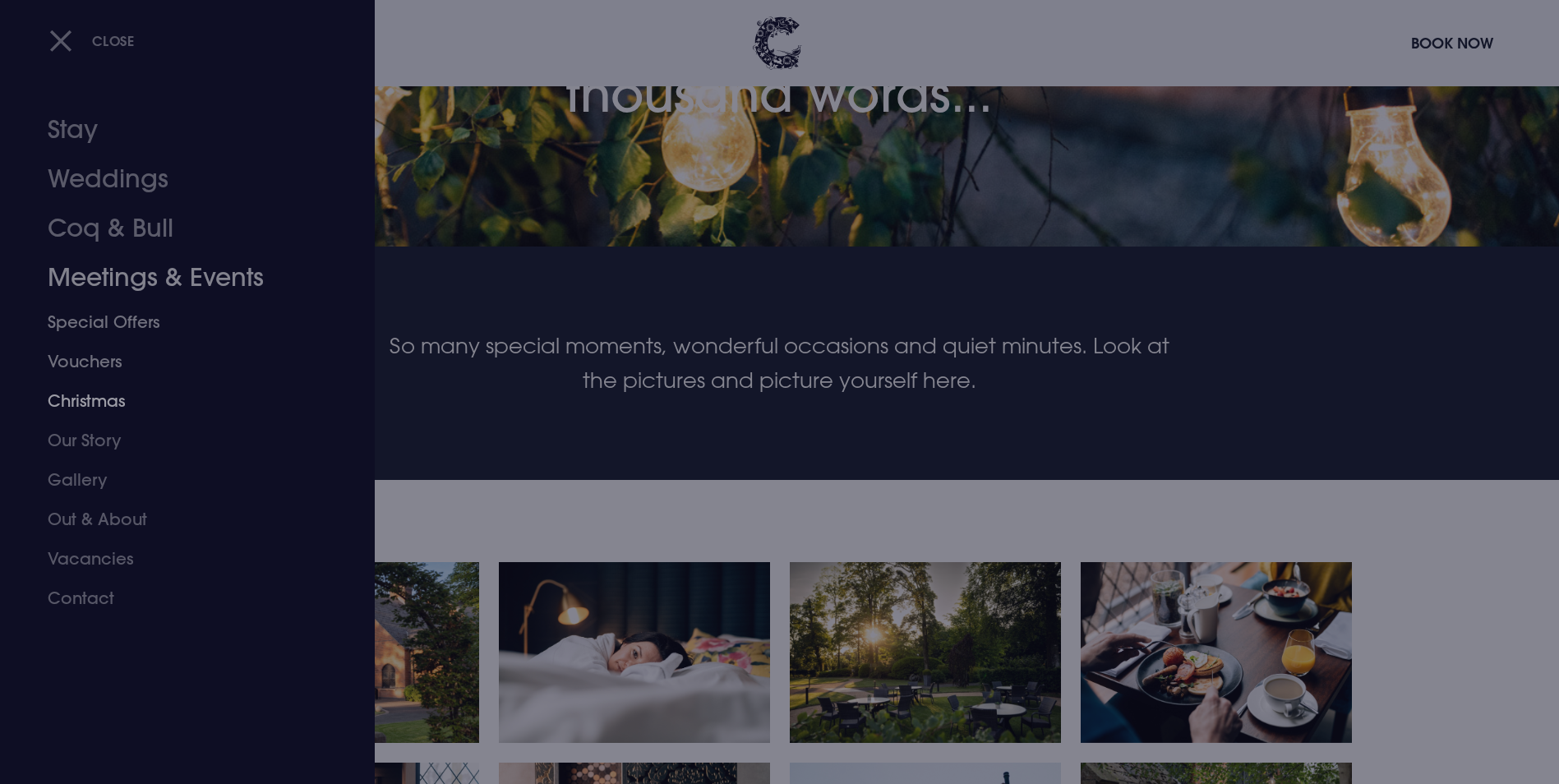
click at [109, 400] on link "Christmas" at bounding box center [177, 402] width 260 height 40
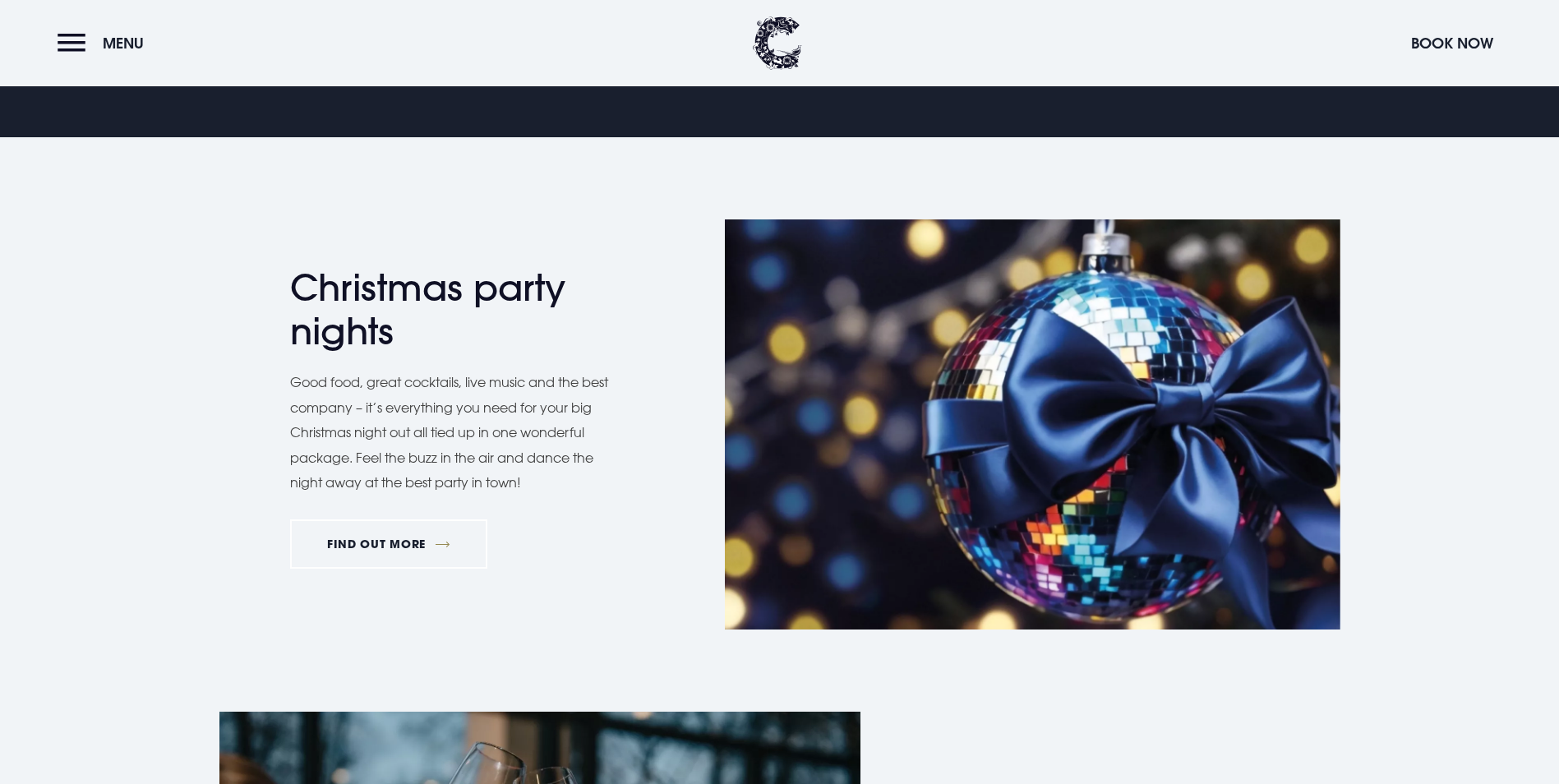
scroll to position [1151, 0]
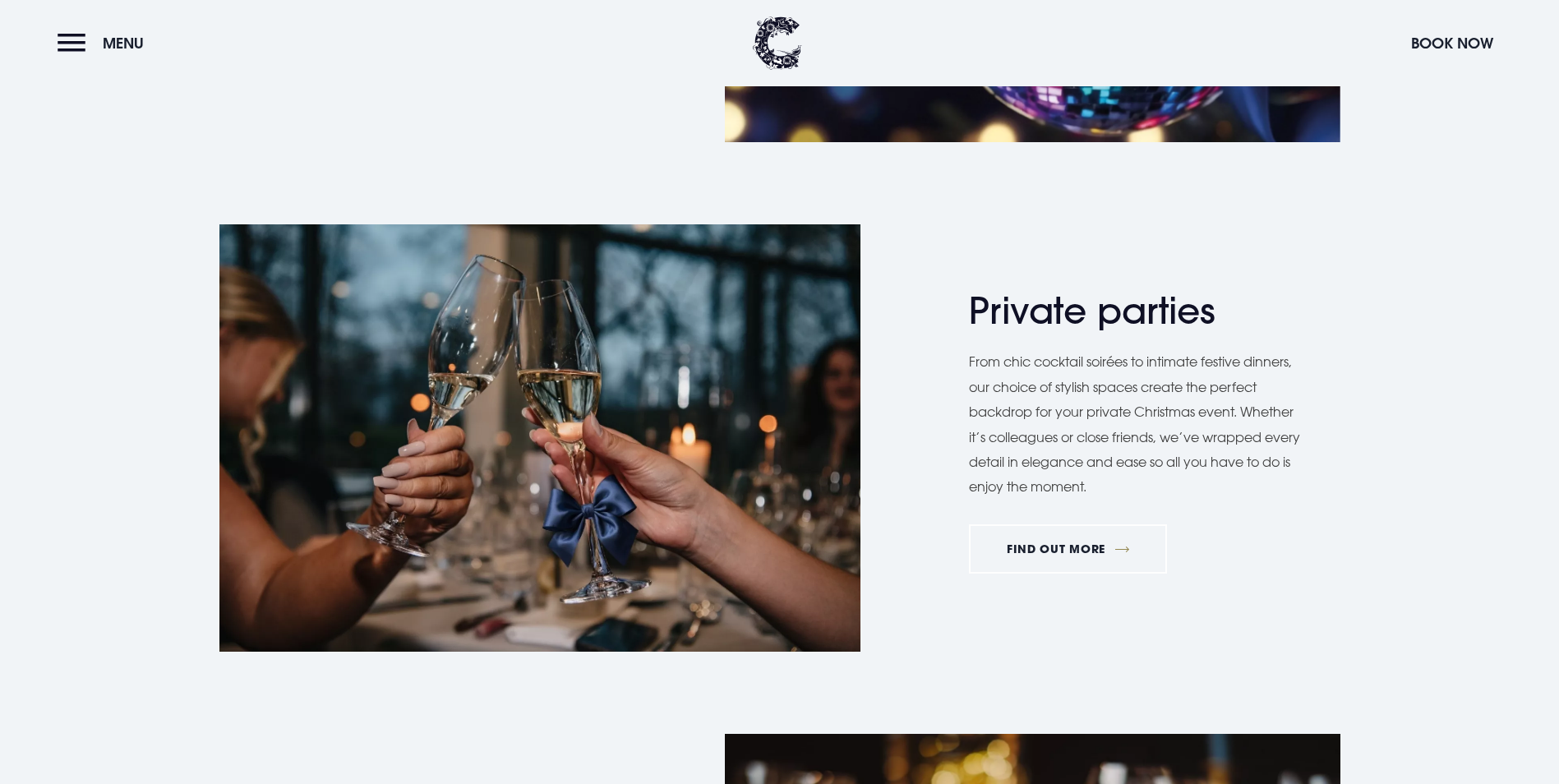
click at [396, 81] on link "FIND OUT MORE" at bounding box center [389, 56] width 198 height 49
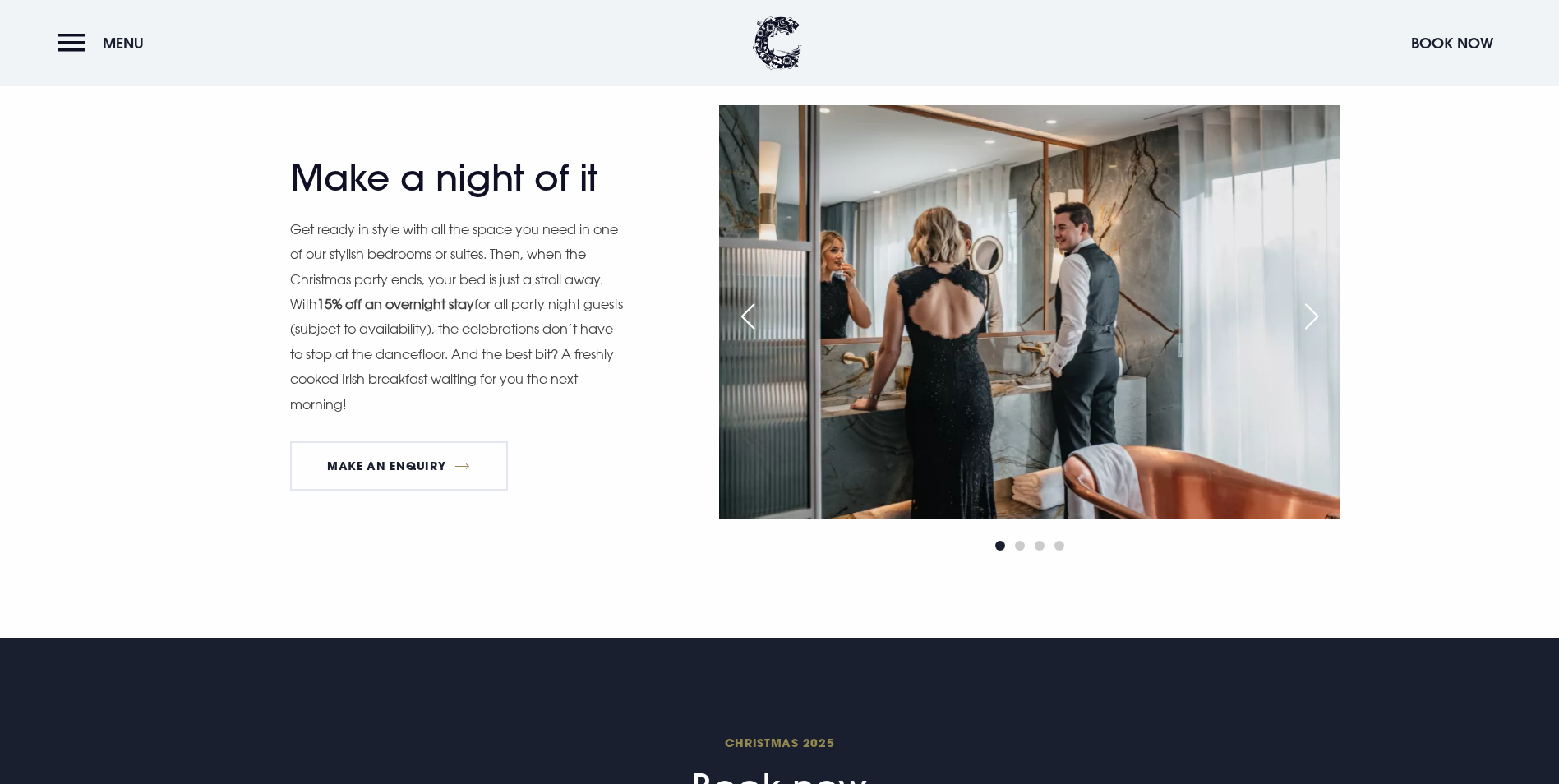
scroll to position [1397, 0]
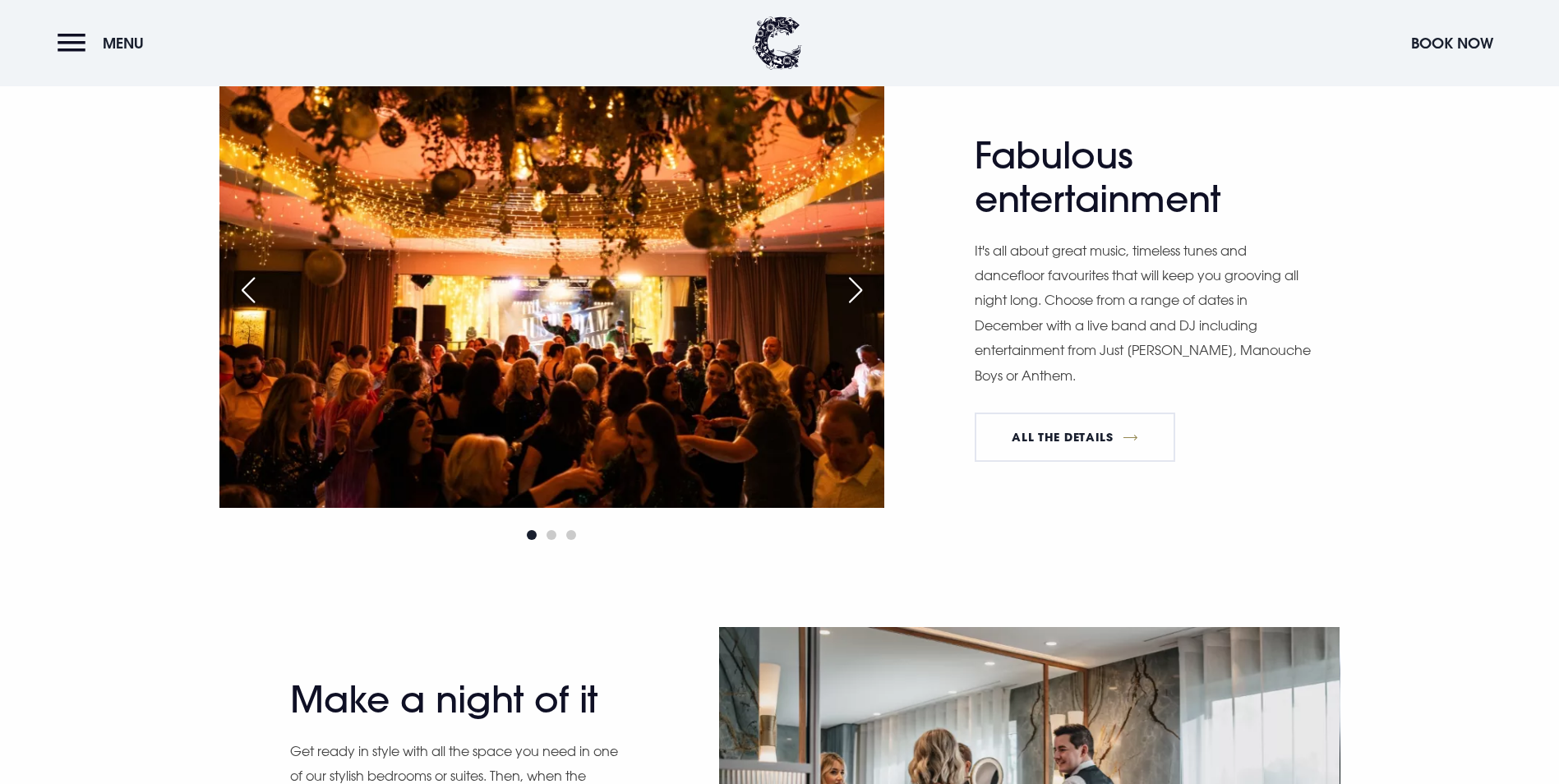
click at [858, 309] on div "Next slide" at bounding box center [856, 290] width 41 height 37
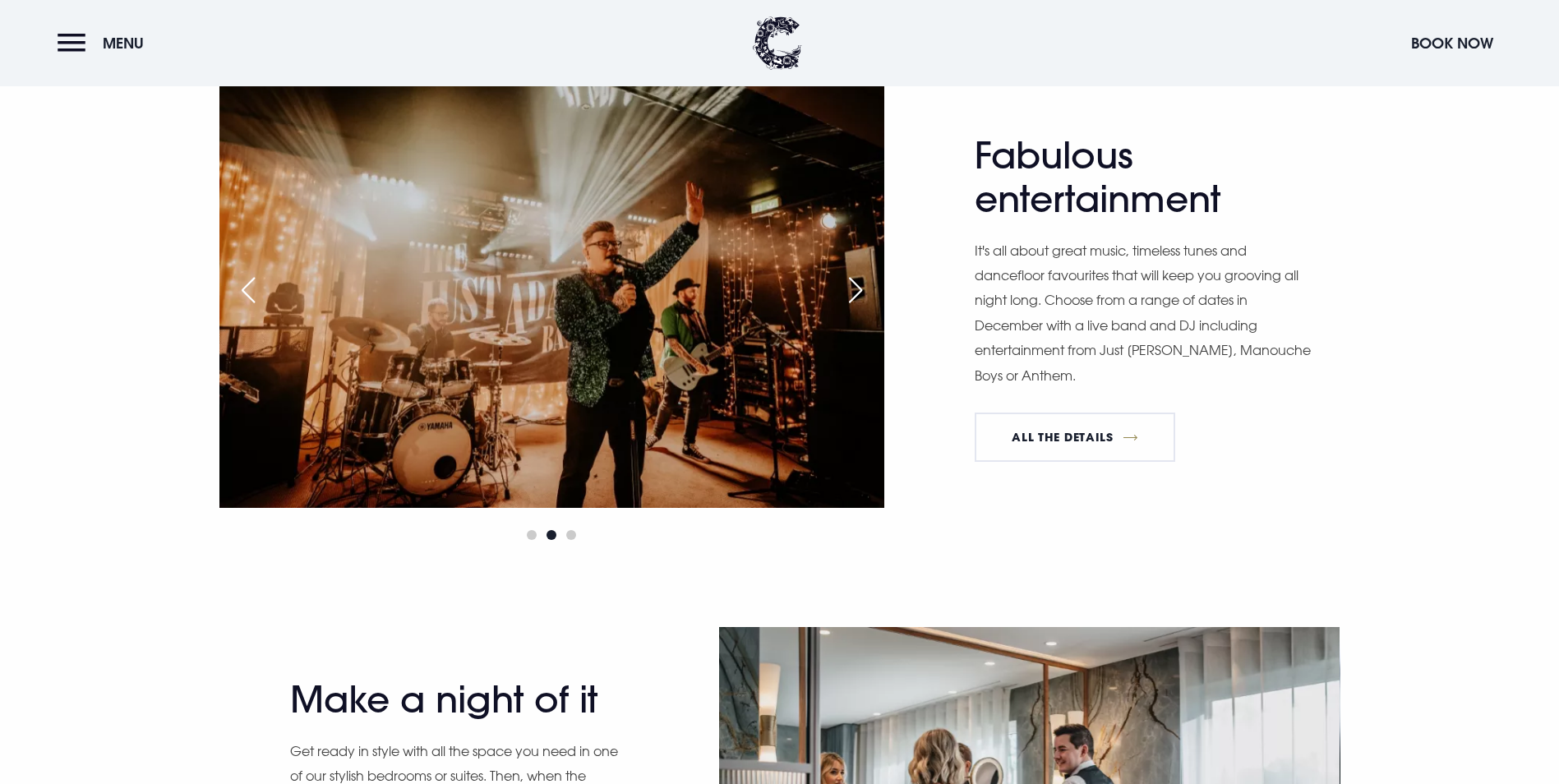
click at [845, 309] on div "Next slide" at bounding box center [856, 290] width 41 height 37
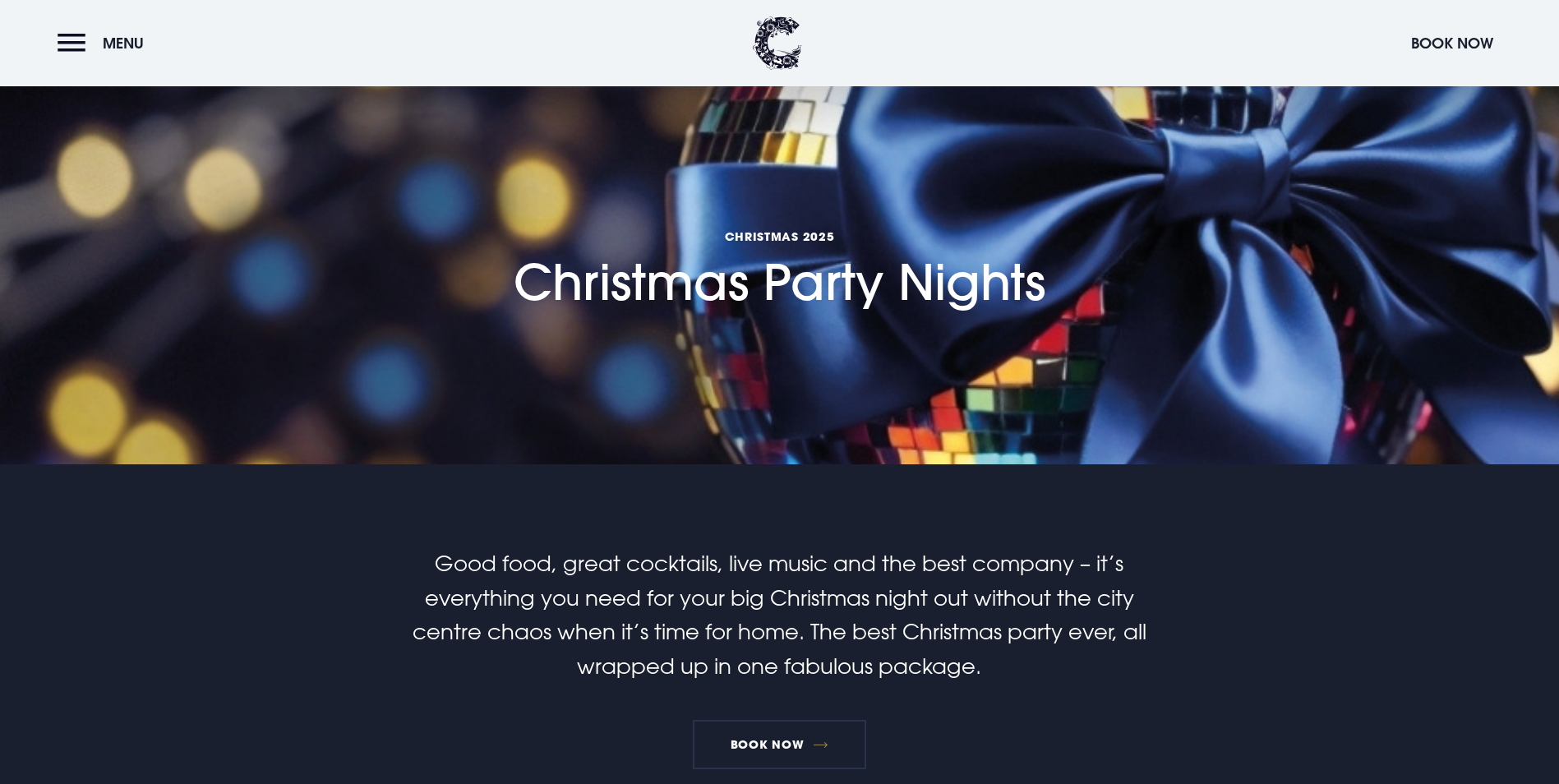
scroll to position [0, 0]
